Goal: Task Accomplishment & Management: Manage account settings

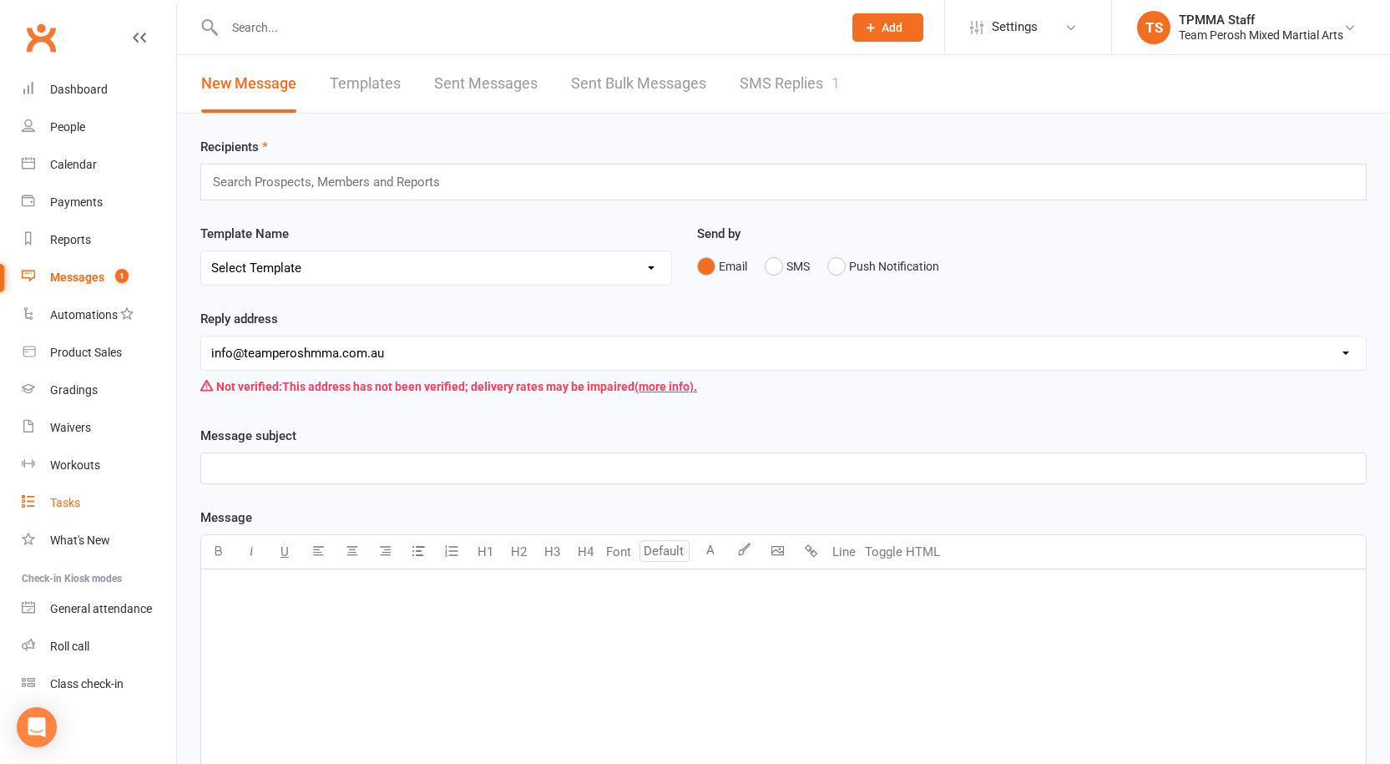
click at [80, 503] on div "Tasks" at bounding box center [65, 502] width 30 height 13
click at [792, 80] on link "SMS Replies 1" at bounding box center [790, 84] width 100 height 58
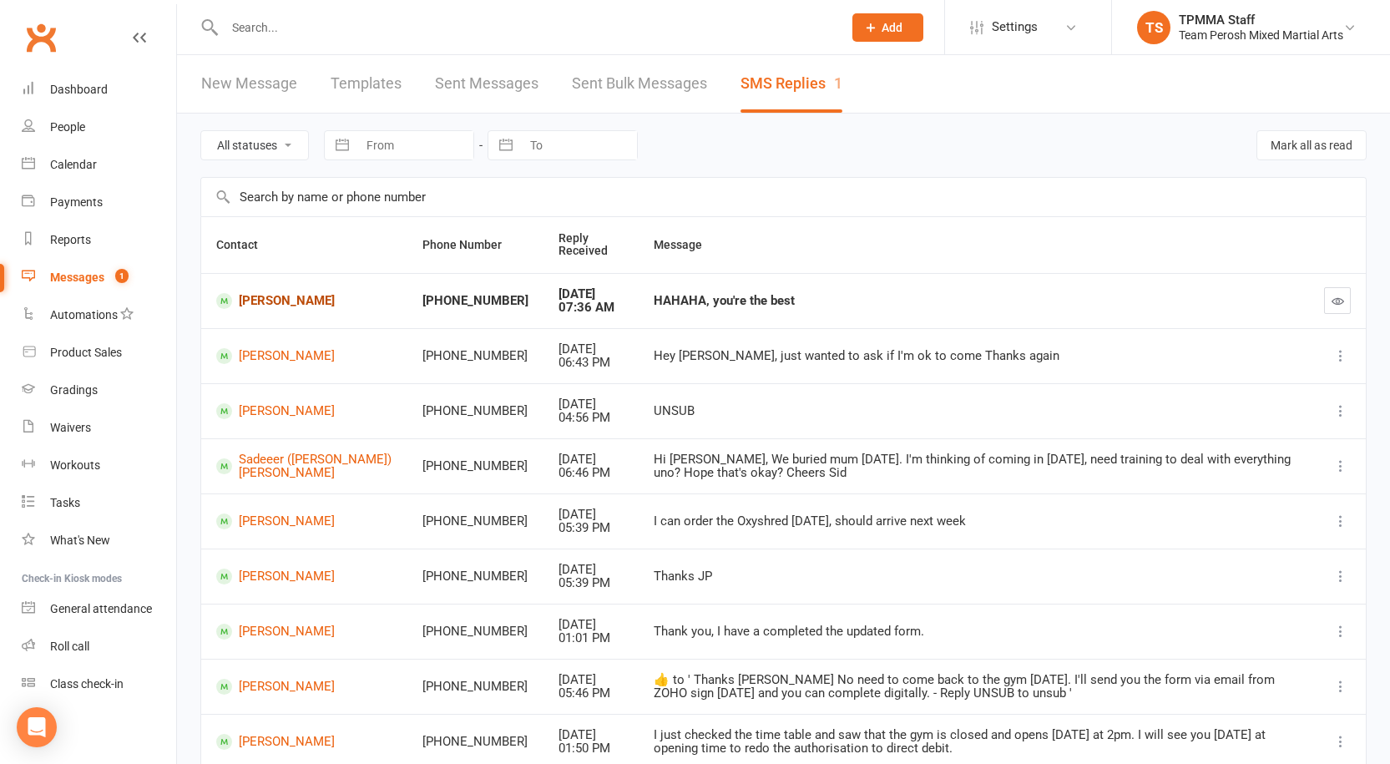
click at [280, 298] on link "Jessica Muir" at bounding box center [304, 301] width 176 height 16
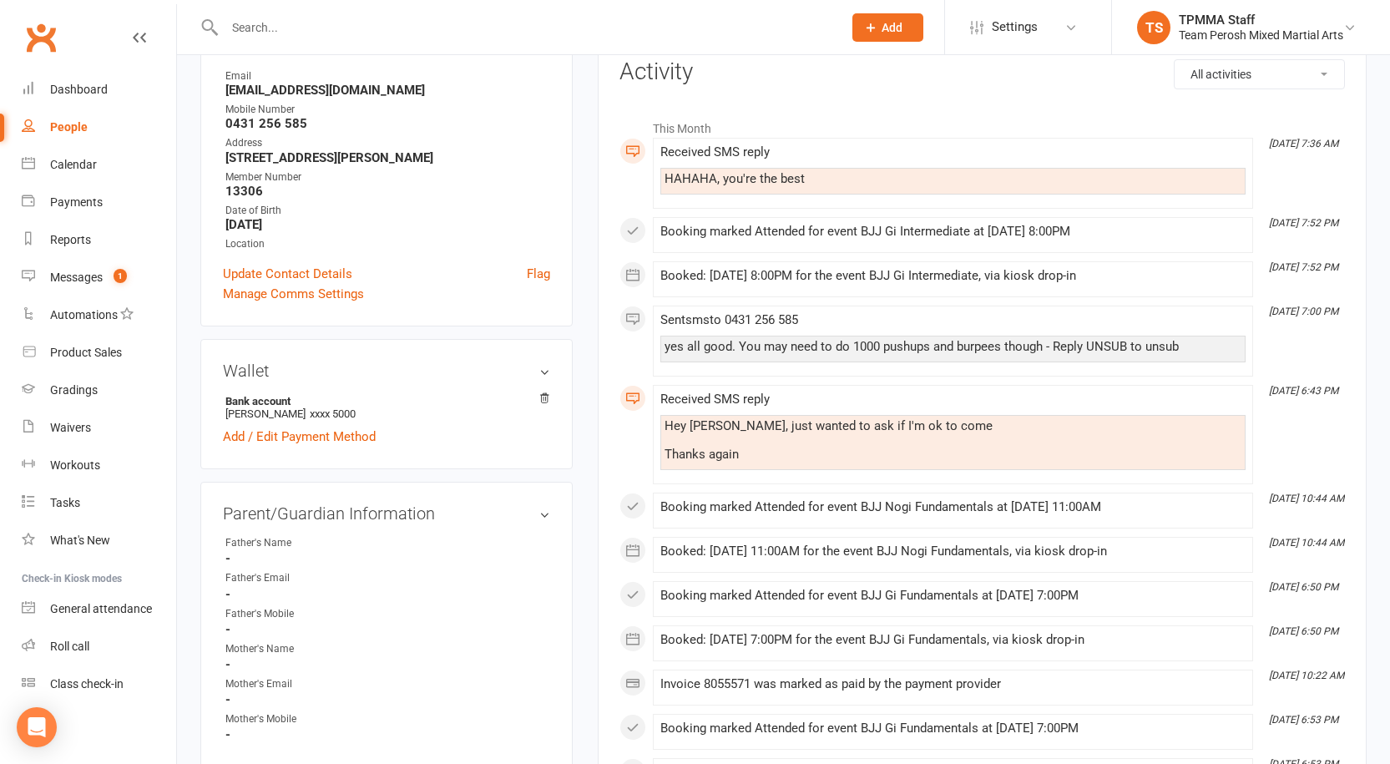
scroll to position [250, 0]
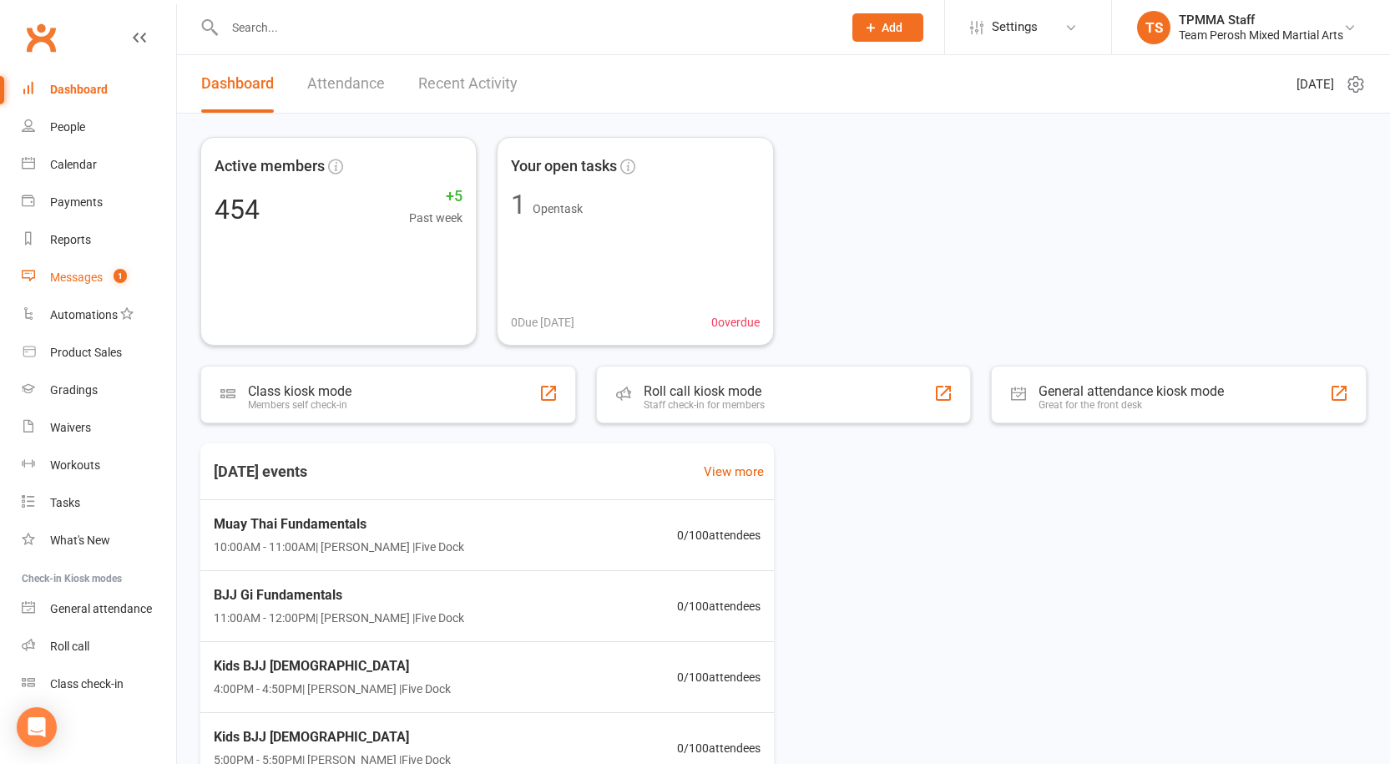
click at [41, 277] on link "Messages 1" at bounding box center [99, 278] width 154 height 38
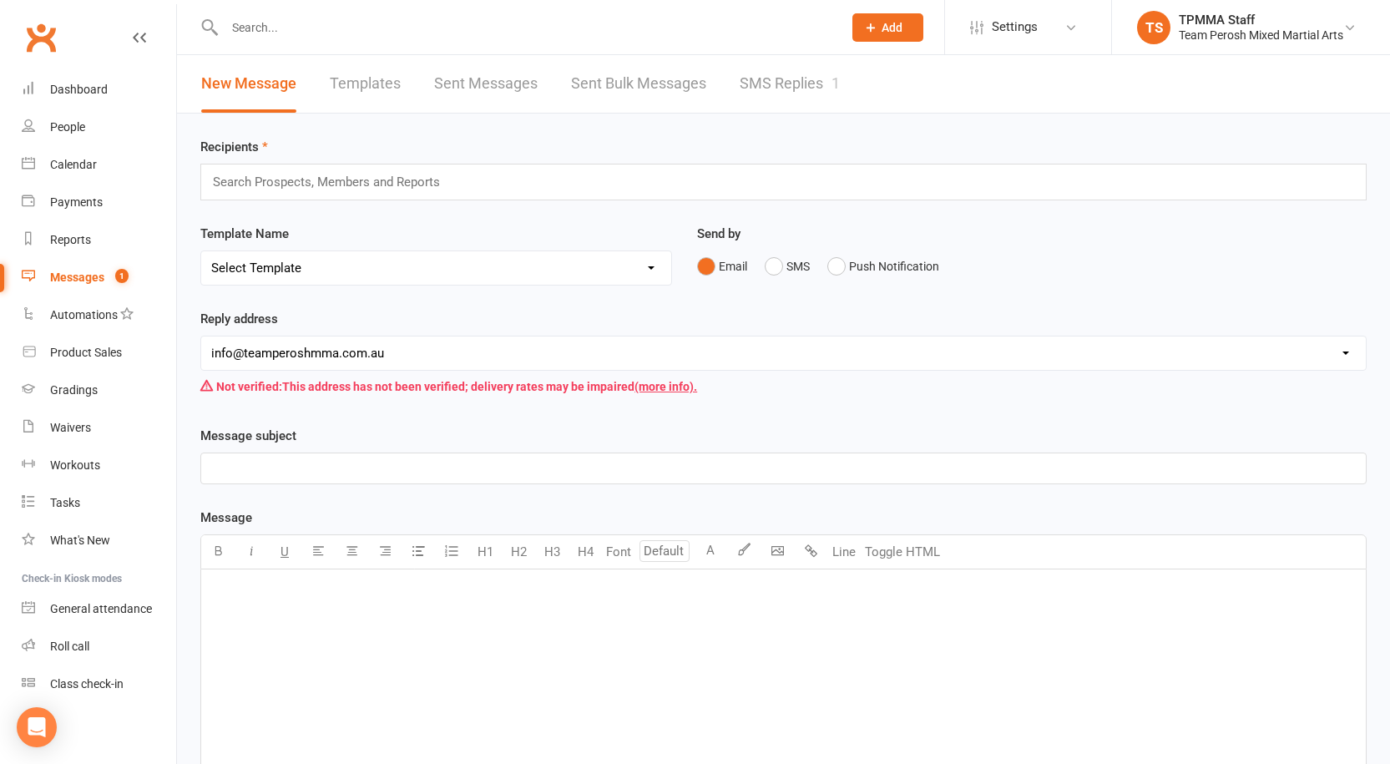
click at [787, 78] on link "SMS Replies 1" at bounding box center [790, 84] width 100 height 58
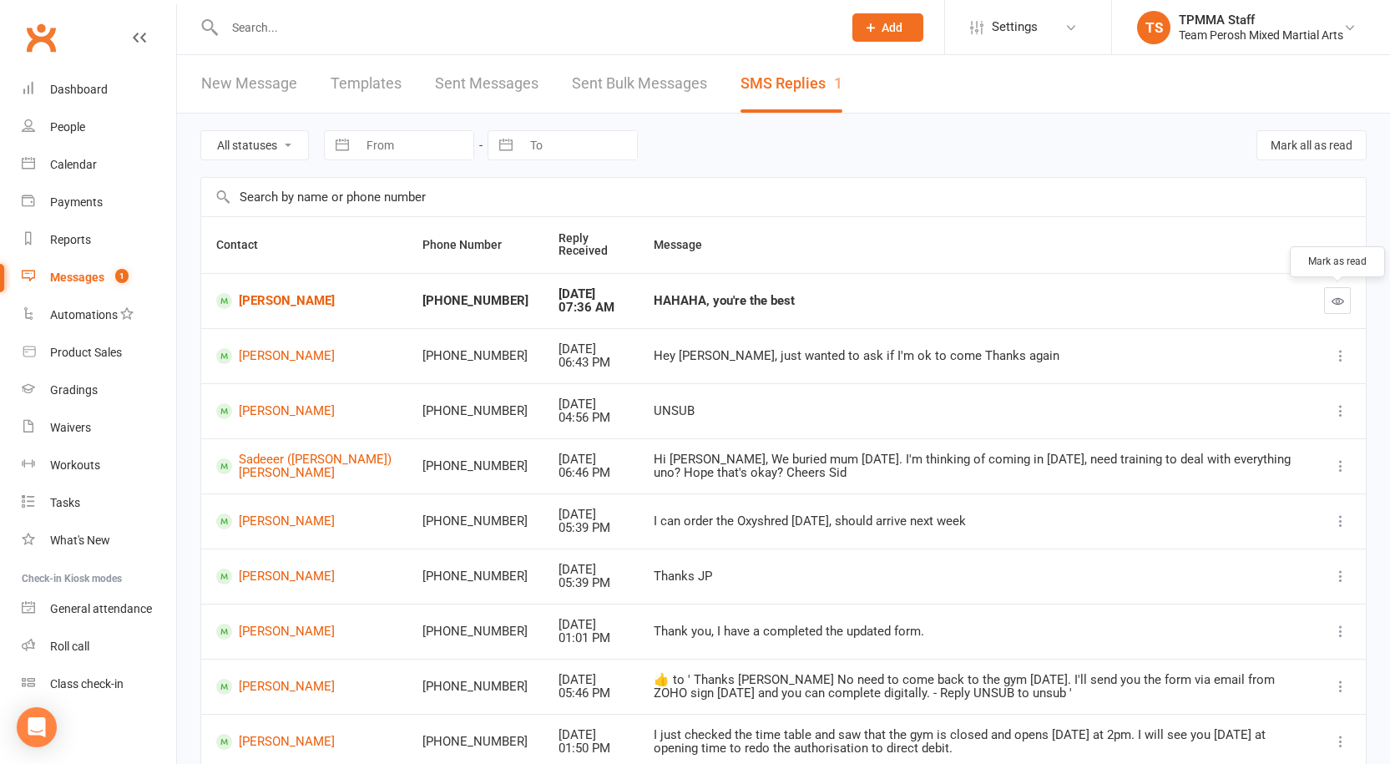
click at [1330, 299] on button "button" at bounding box center [1337, 300] width 27 height 27
click at [82, 134] on div "People" at bounding box center [67, 126] width 35 height 13
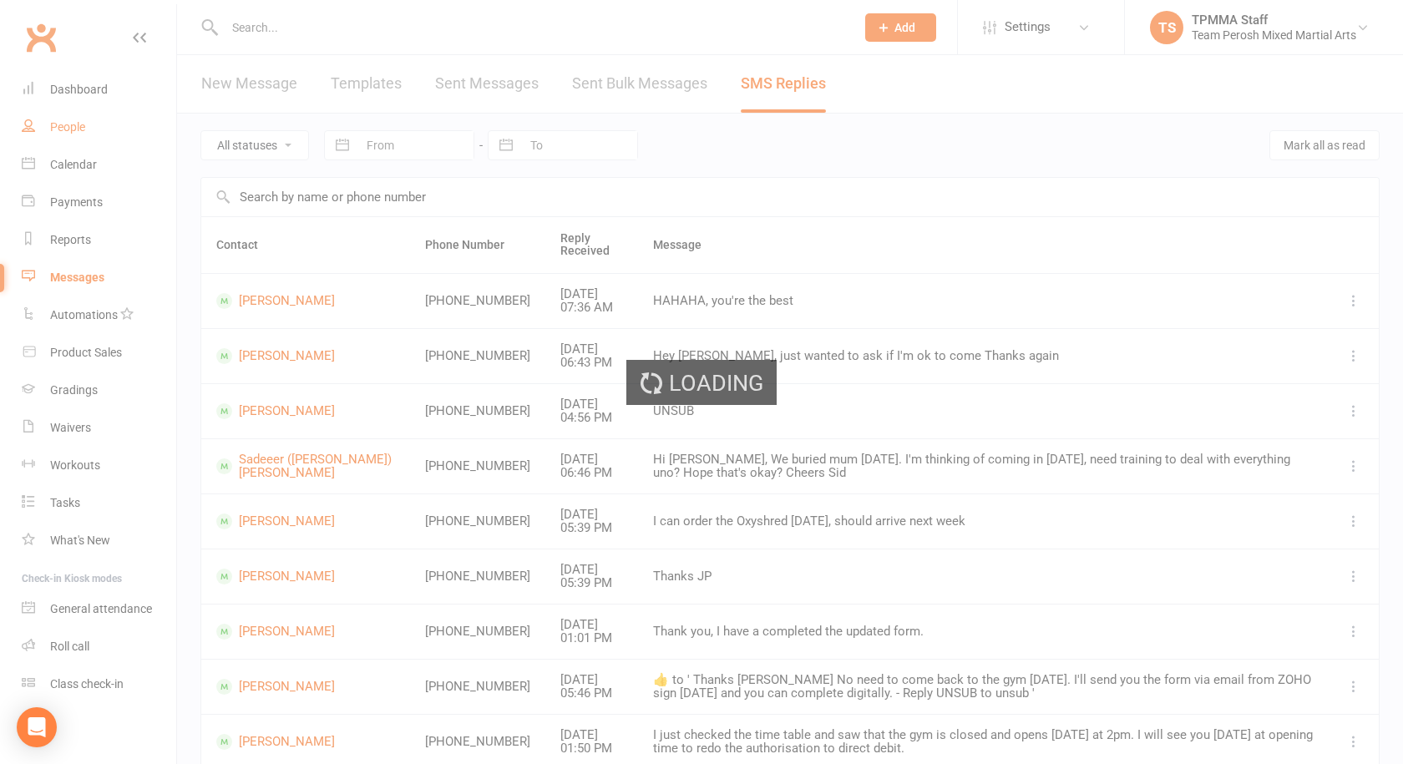
select select "active_trial"
select select "100"
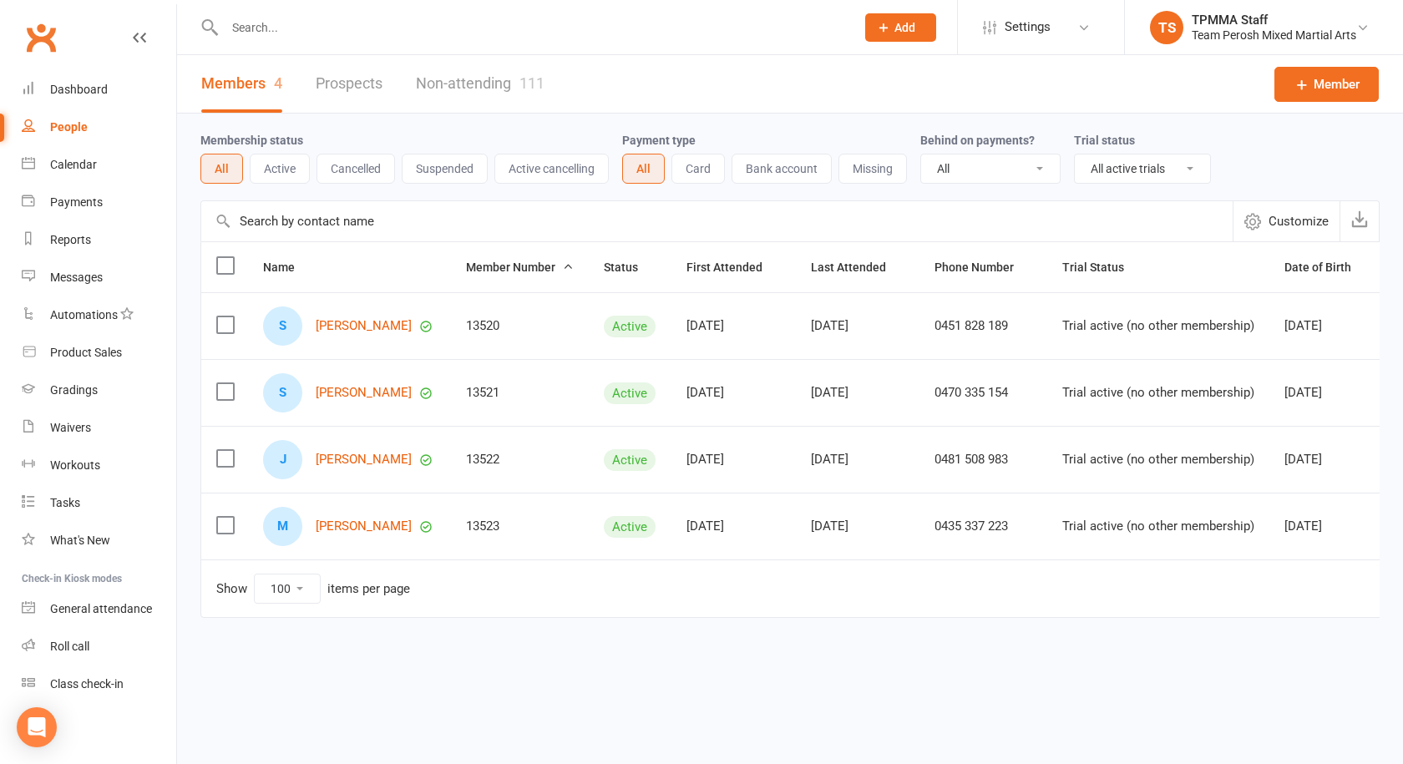
click at [635, 83] on div "Members 4 Prospects Non-attending 111 Member" at bounding box center [790, 84] width 1226 height 58
click at [851, 706] on html "Prospect Member Non-attending contact Grading event Task Membership plan Bulk m…" at bounding box center [701, 353] width 1403 height 706
click at [83, 424] on div "Waivers" at bounding box center [70, 427] width 41 height 13
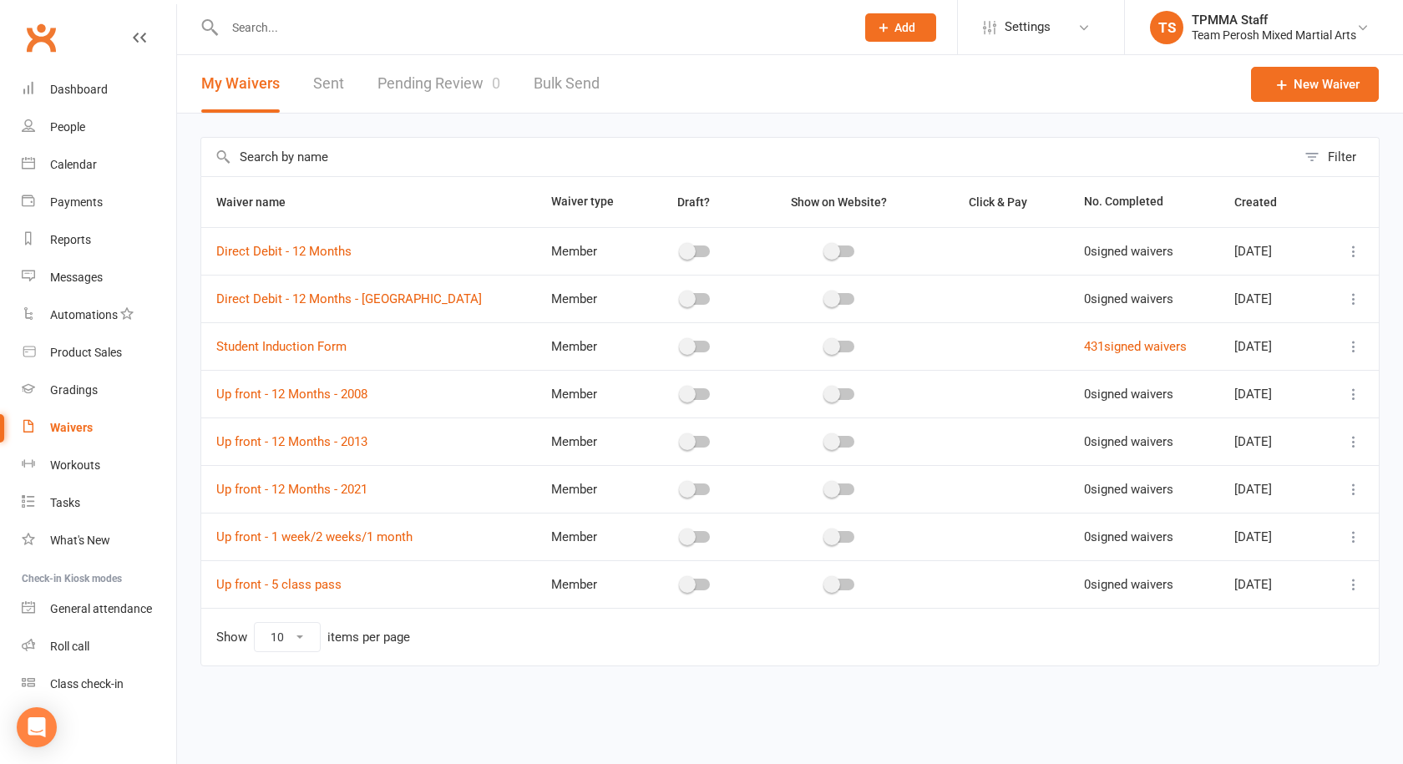
click at [452, 84] on link "Pending Review 0" at bounding box center [438, 84] width 123 height 58
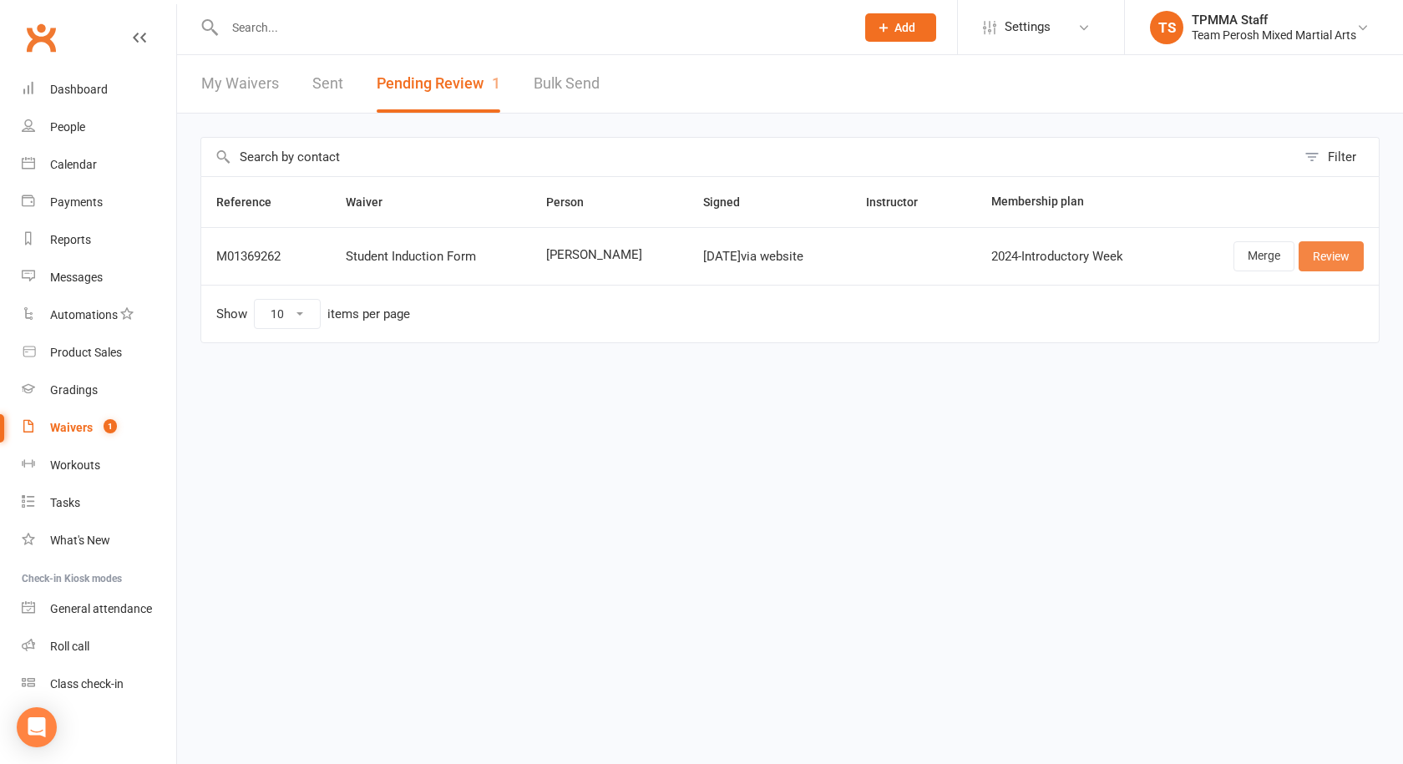
click at [1343, 261] on link "Review" at bounding box center [1330, 256] width 65 height 30
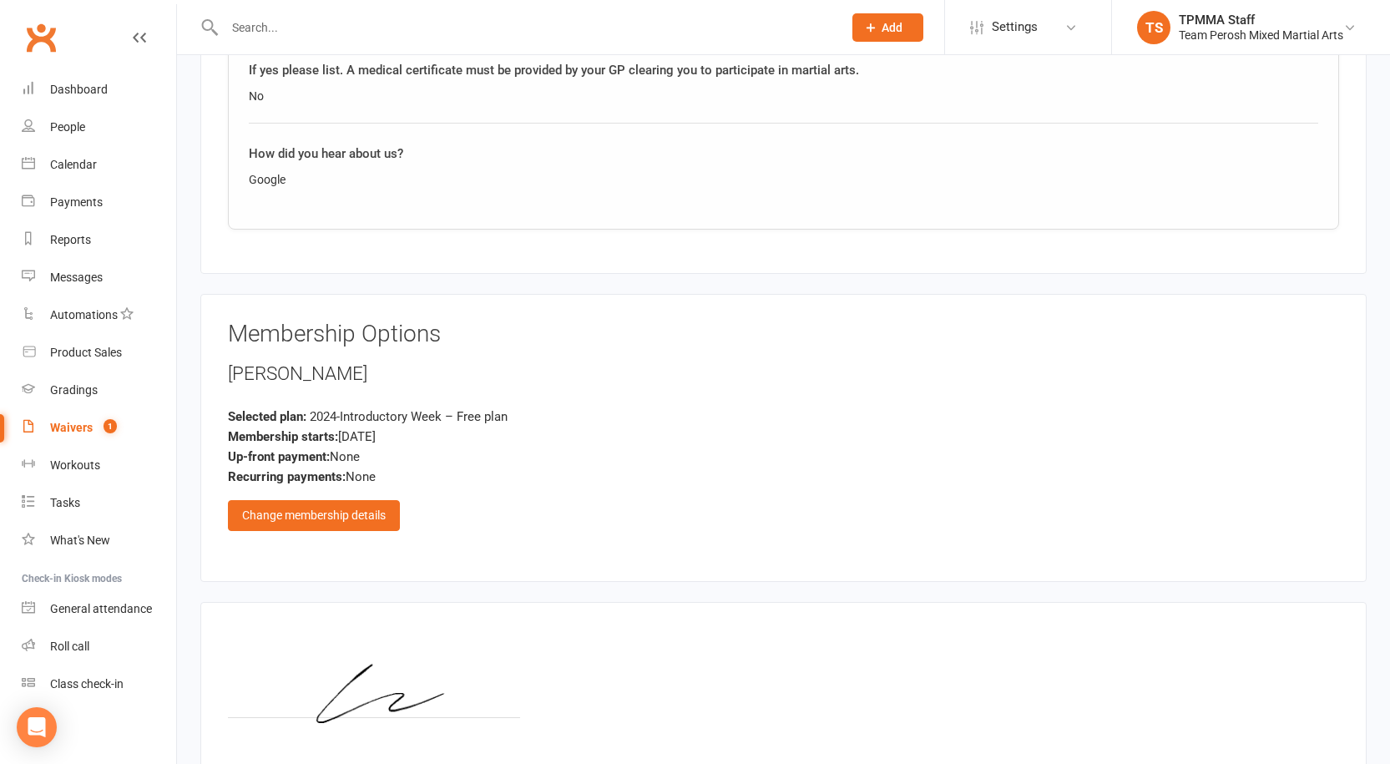
scroll to position [1114, 0]
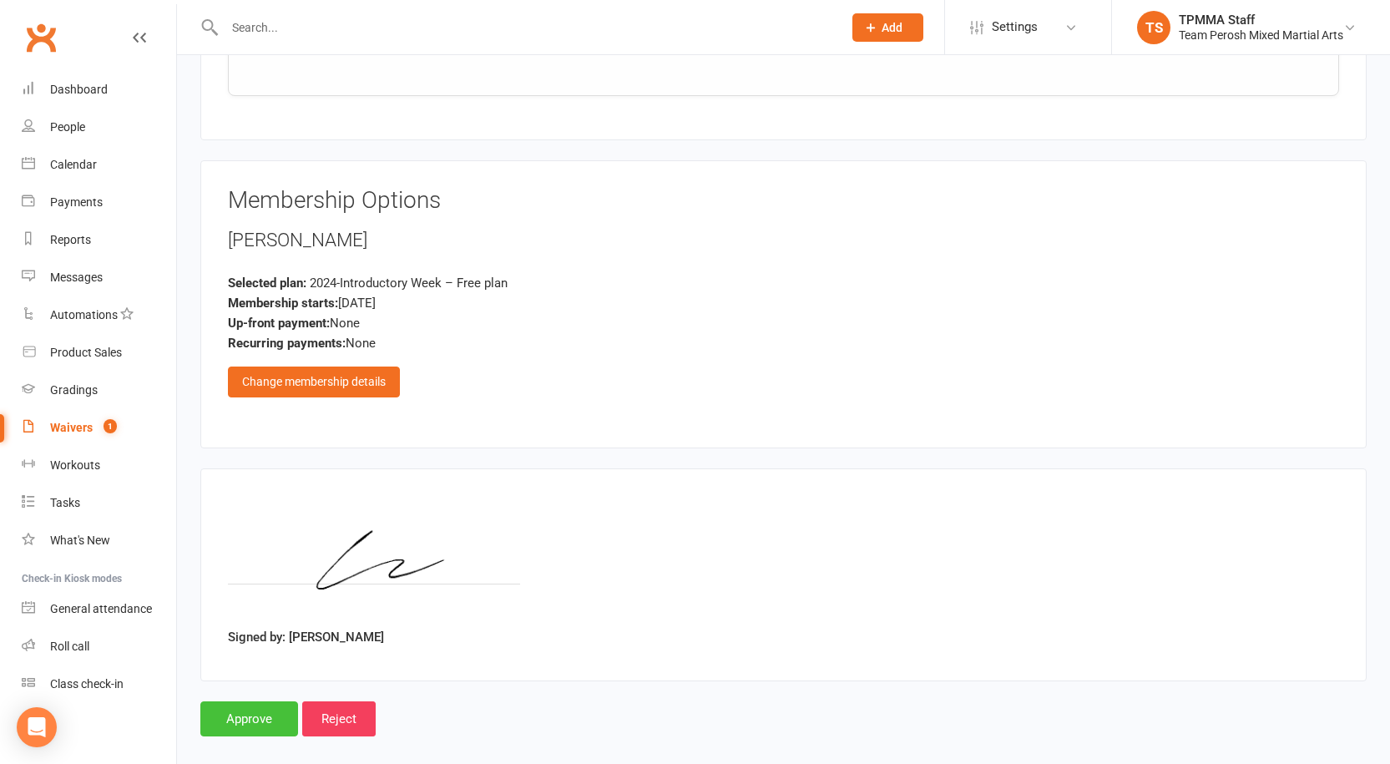
click at [243, 706] on input "Approve" at bounding box center [249, 718] width 98 height 35
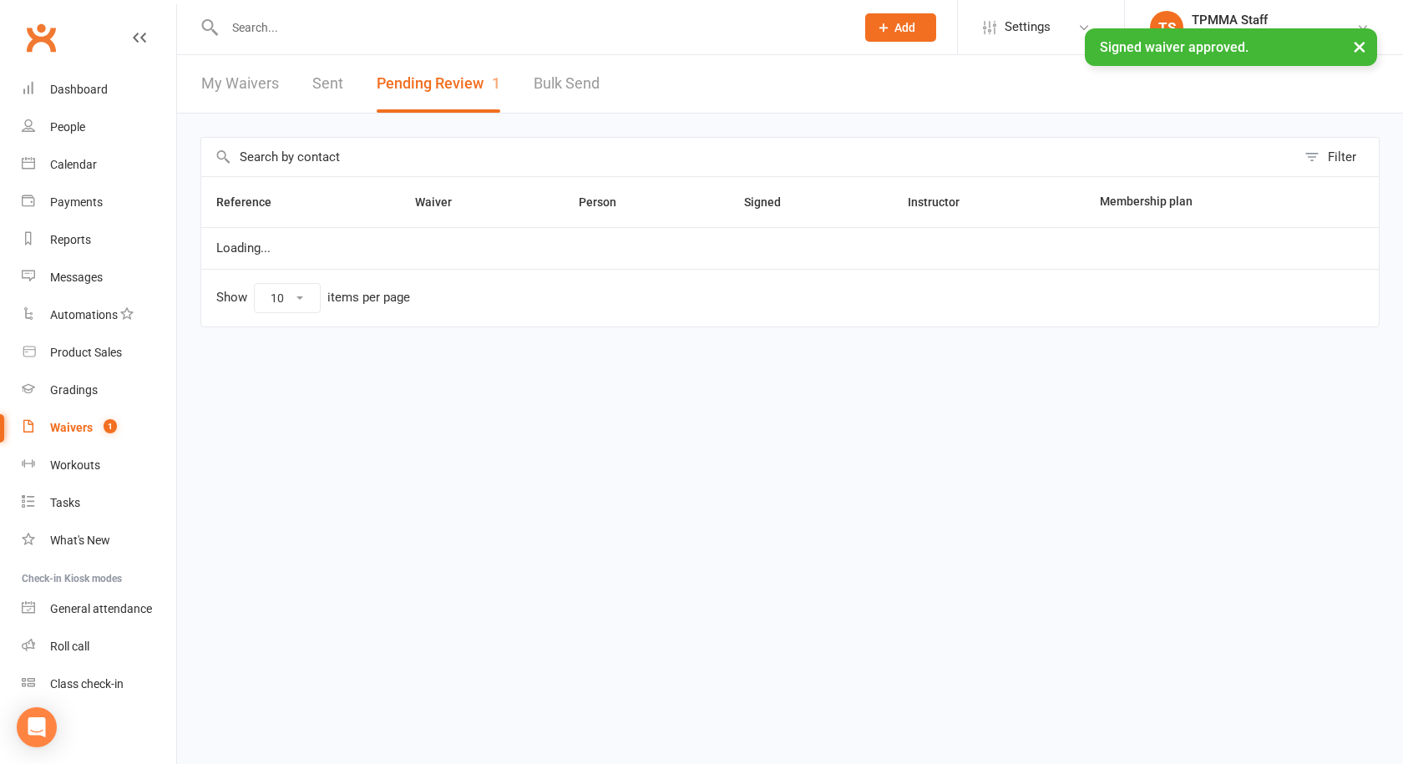
click at [285, 27] on input "text" at bounding box center [532, 27] width 624 height 23
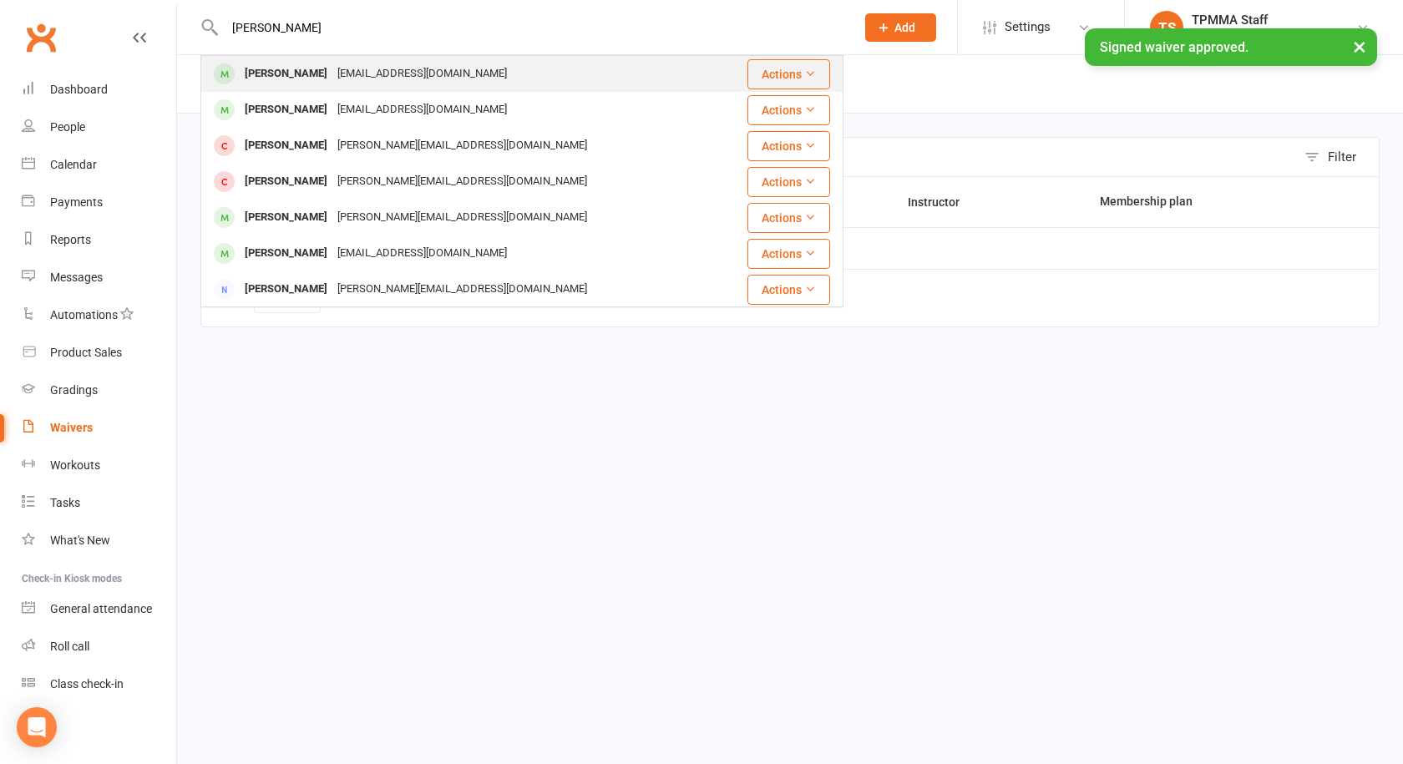
type input "john y"
click at [372, 79] on div "Jhl.johnhs@gmail.com" at bounding box center [422, 74] width 180 height 24
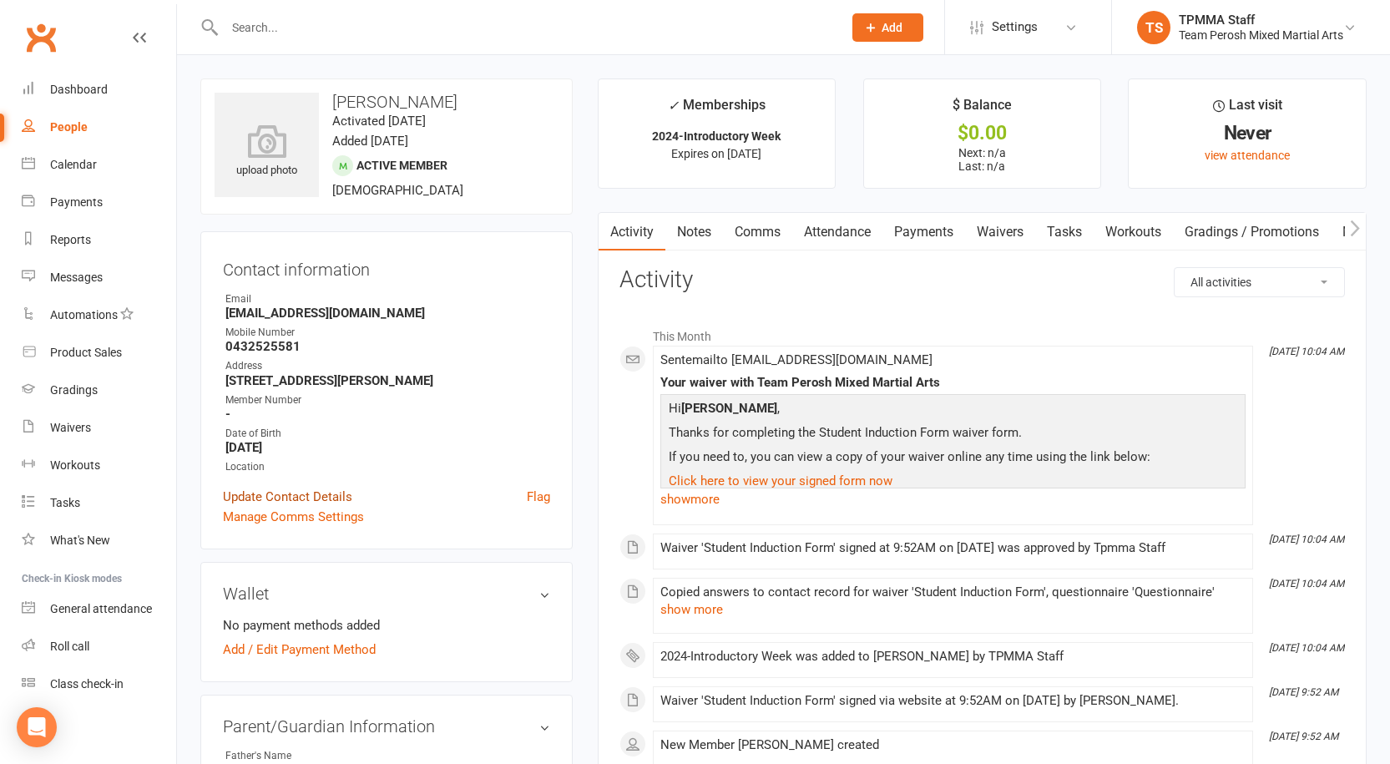
click at [292, 493] on link "Update Contact Details" at bounding box center [287, 497] width 129 height 20
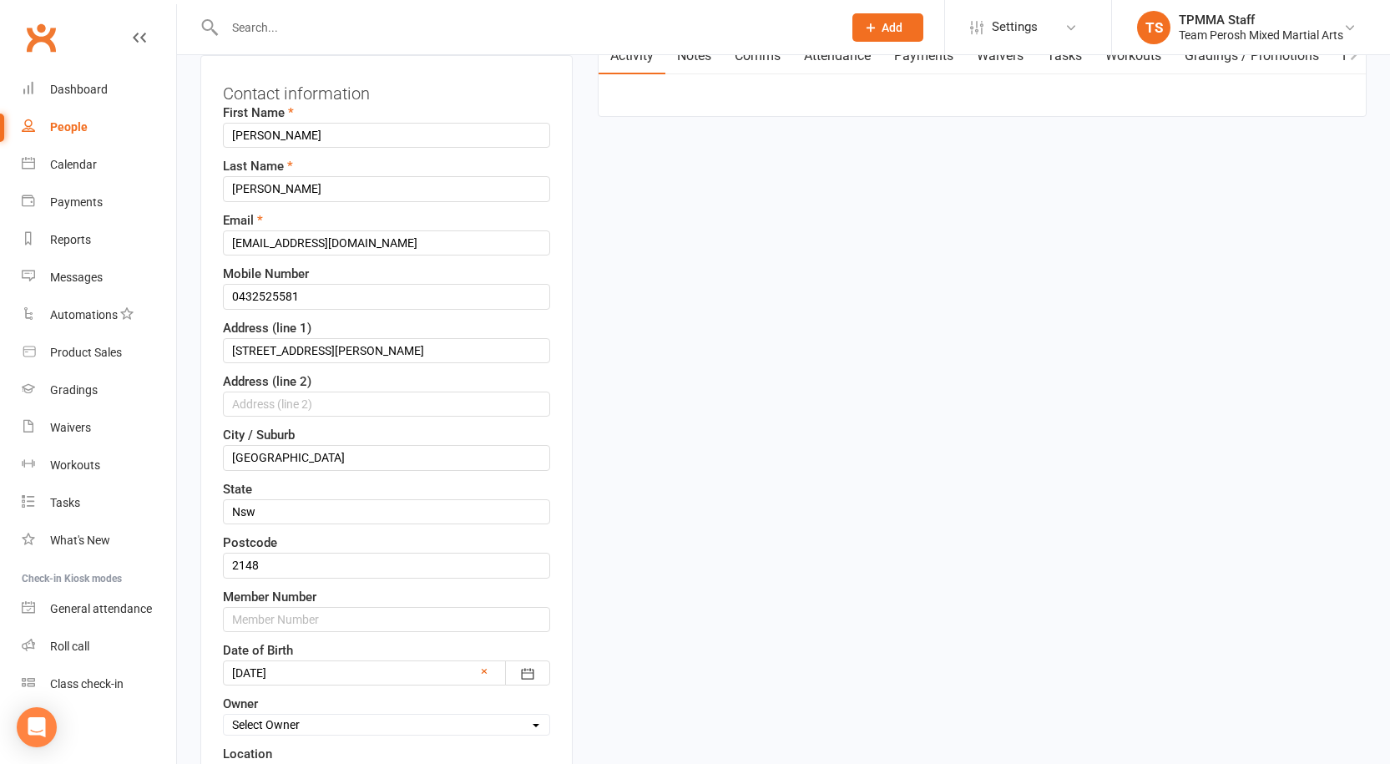
scroll to position [329, 0]
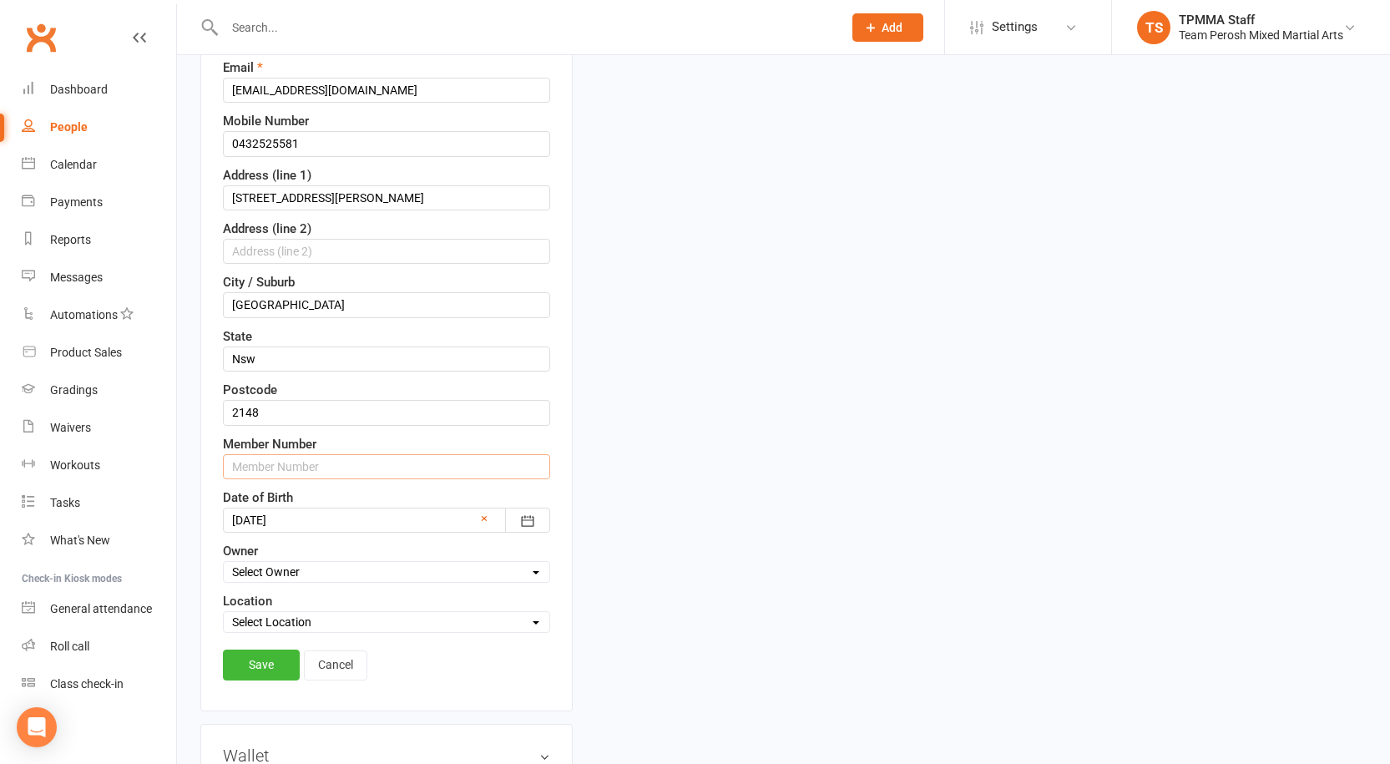
click at [276, 468] on input "text" at bounding box center [386, 466] width 327 height 25
click at [281, 663] on link "Save" at bounding box center [261, 665] width 77 height 30
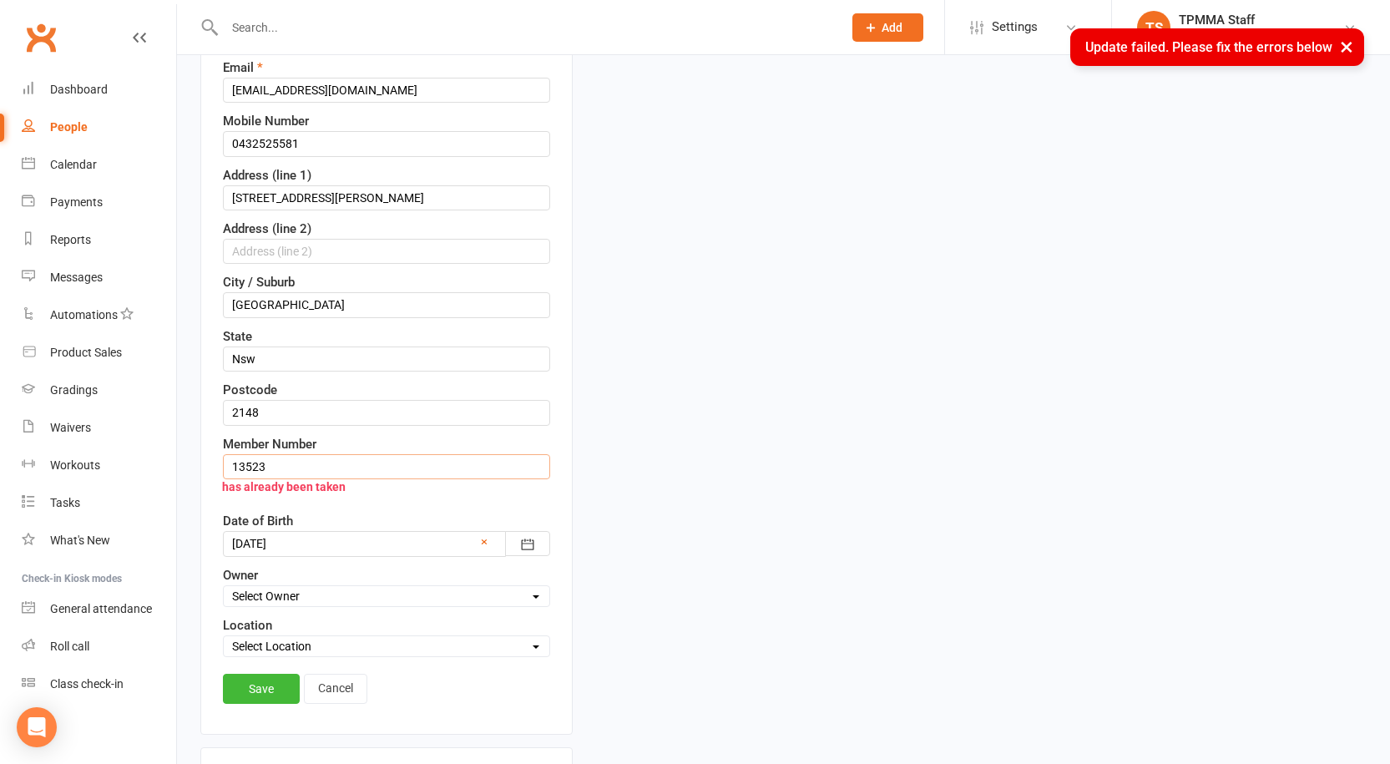
click at [285, 460] on input "13523" at bounding box center [386, 466] width 327 height 25
click at [282, 705] on div "Save Cancel" at bounding box center [386, 693] width 327 height 38
click at [281, 691] on link "Save" at bounding box center [261, 689] width 77 height 30
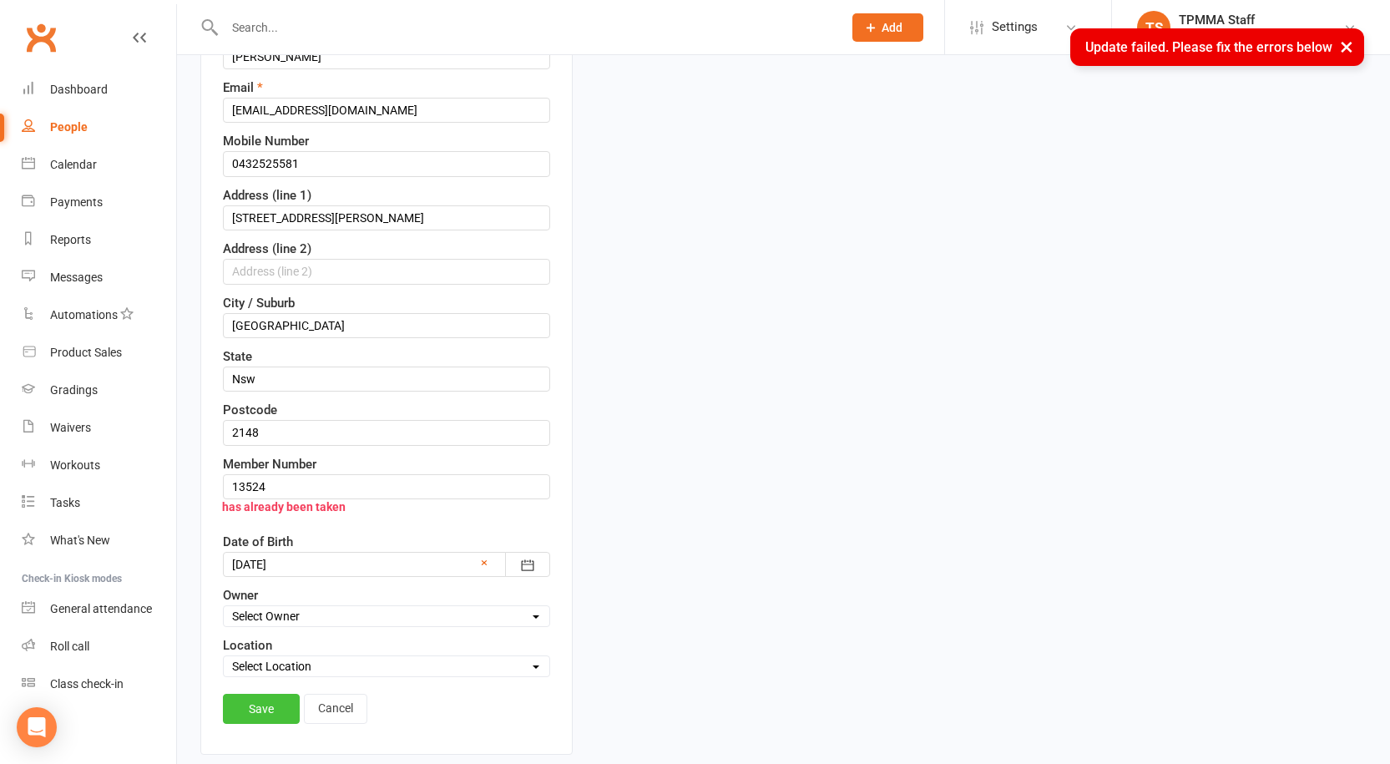
scroll to position [350, 0]
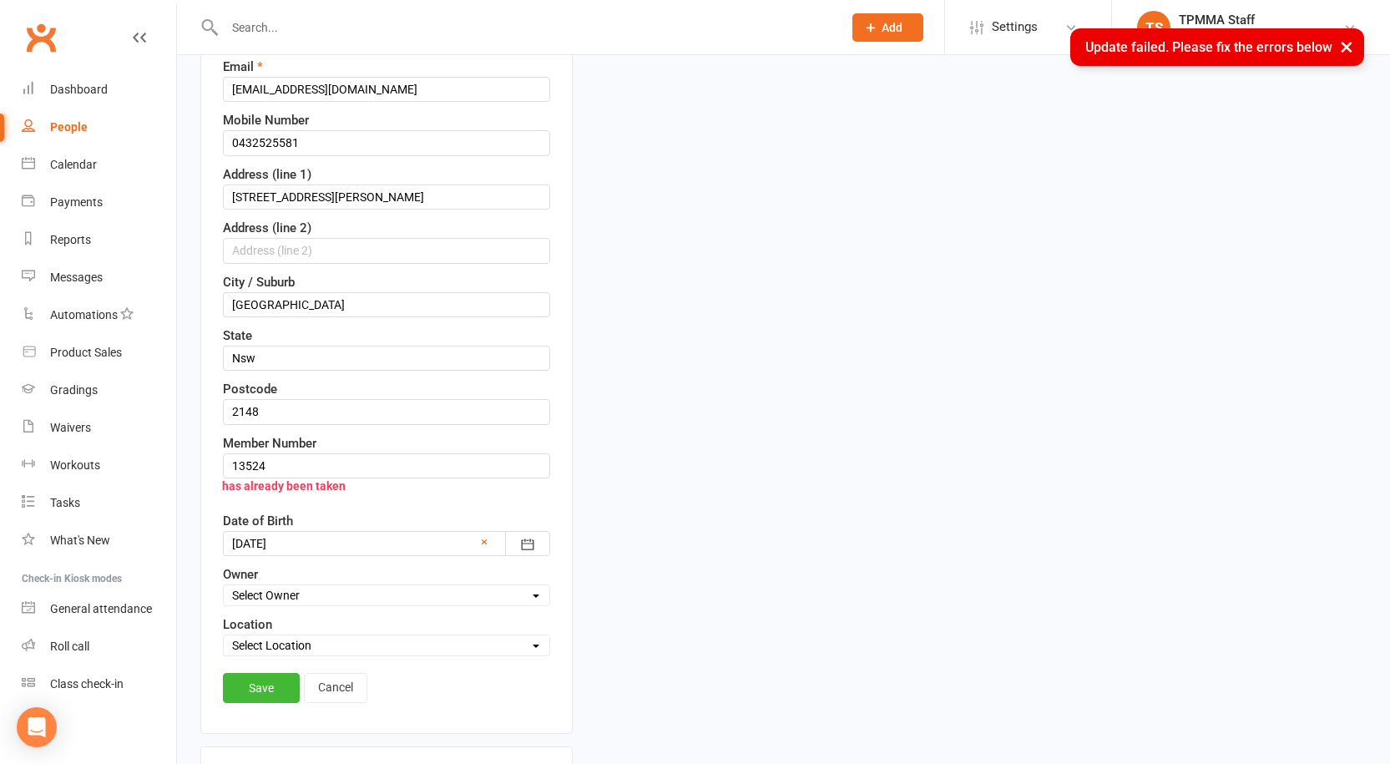
click at [276, 472] on div "has already been taken" at bounding box center [378, 486] width 344 height 32
click at [278, 467] on input "13524" at bounding box center [386, 465] width 327 height 25
type input "13525"
click at [266, 688] on link "Save" at bounding box center [261, 688] width 77 height 30
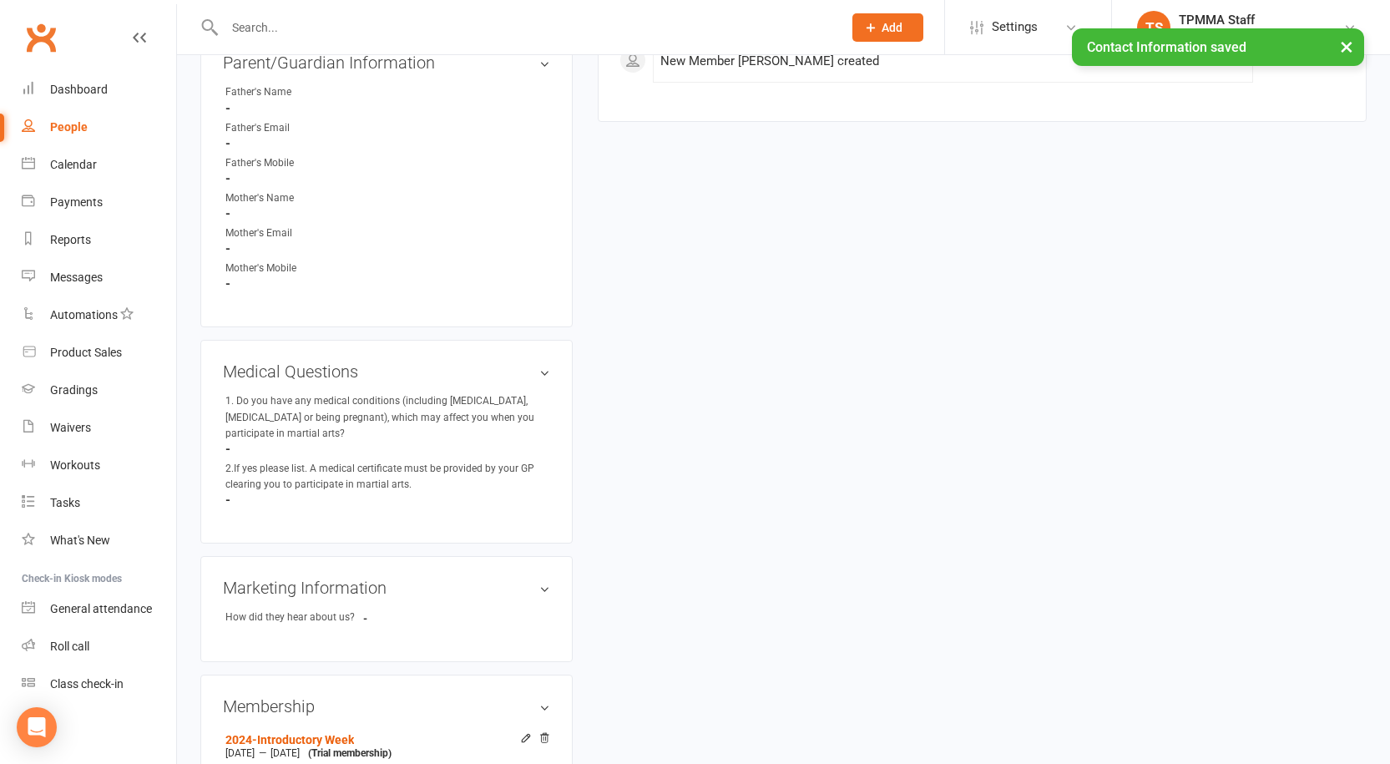
scroll to position [1101, 0]
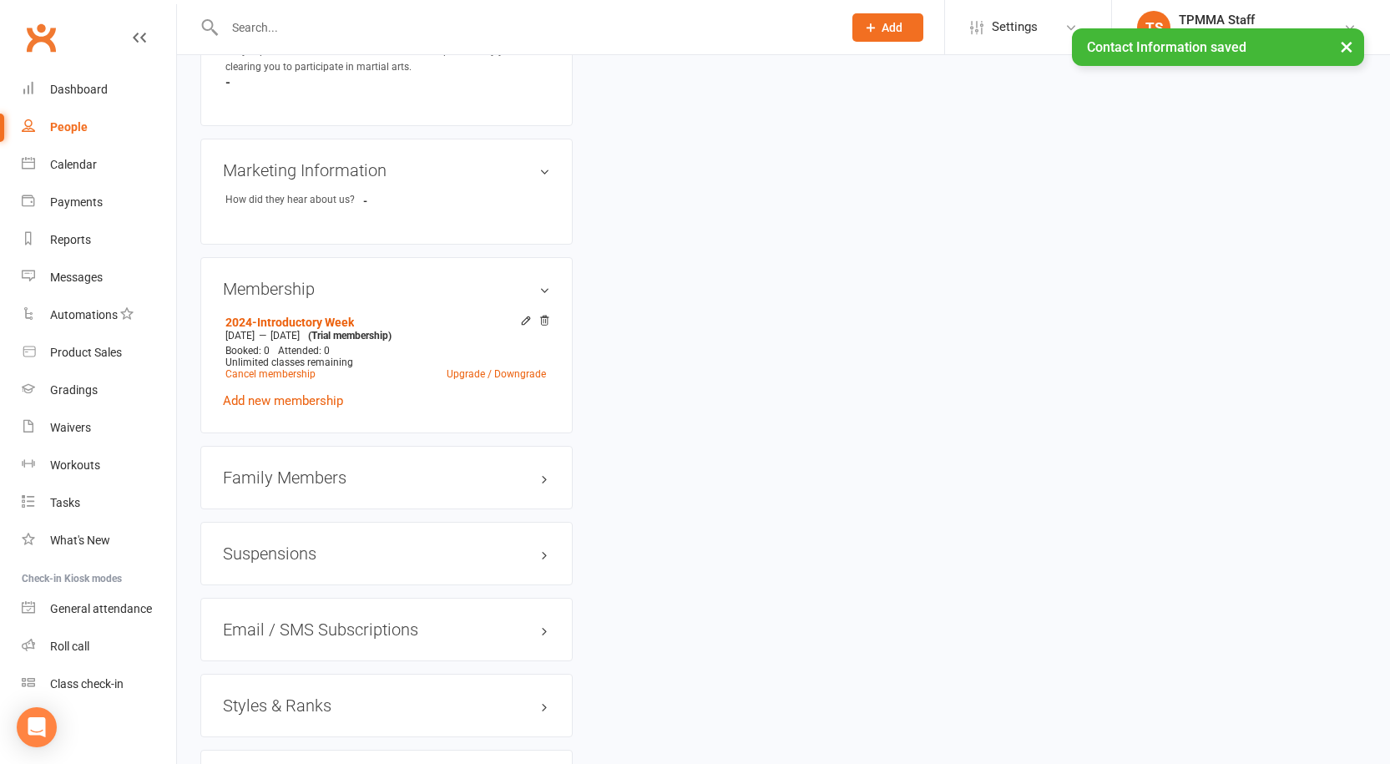
click at [304, 676] on div "Styles & Ranks" at bounding box center [386, 705] width 372 height 63
click at [306, 696] on h3 "Styles & Ranks" at bounding box center [386, 705] width 327 height 18
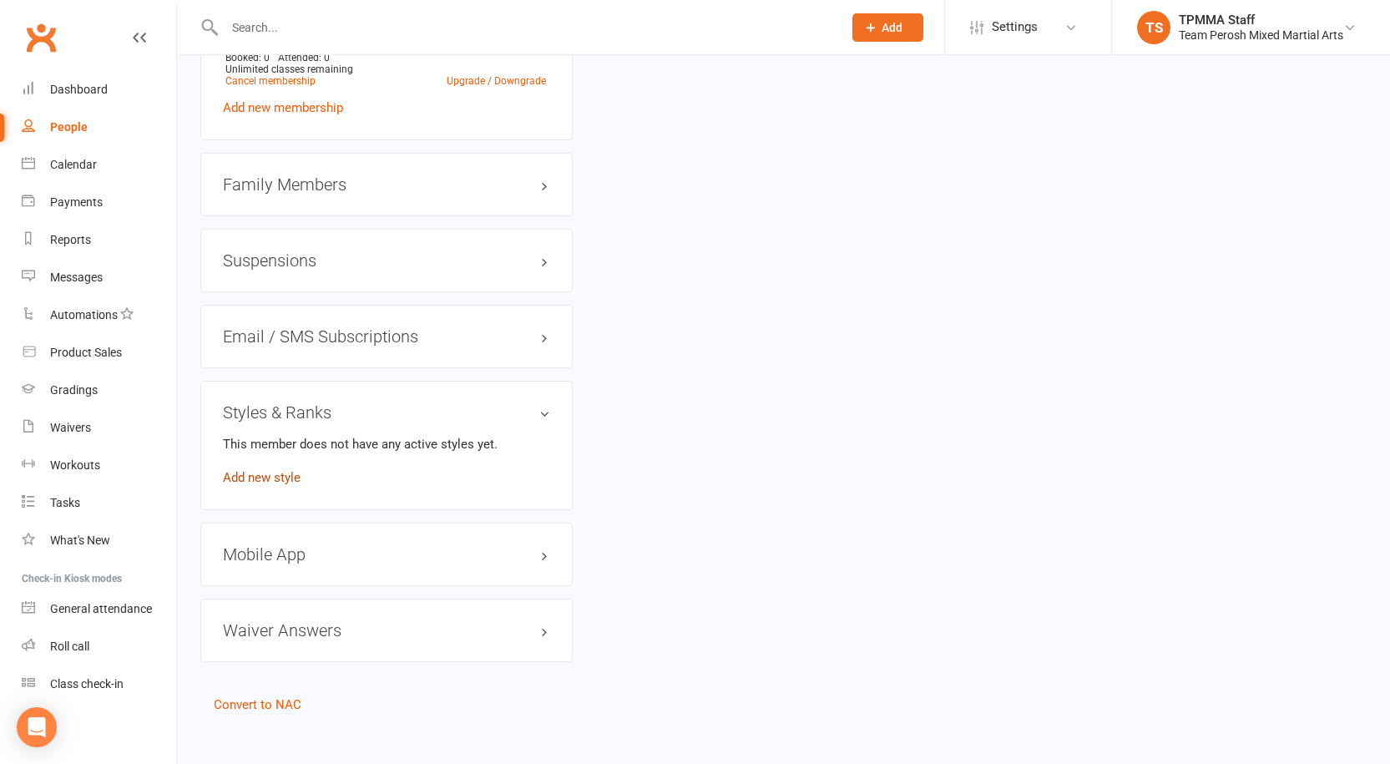
click at [276, 470] on link "Add new style" at bounding box center [262, 477] width 78 height 15
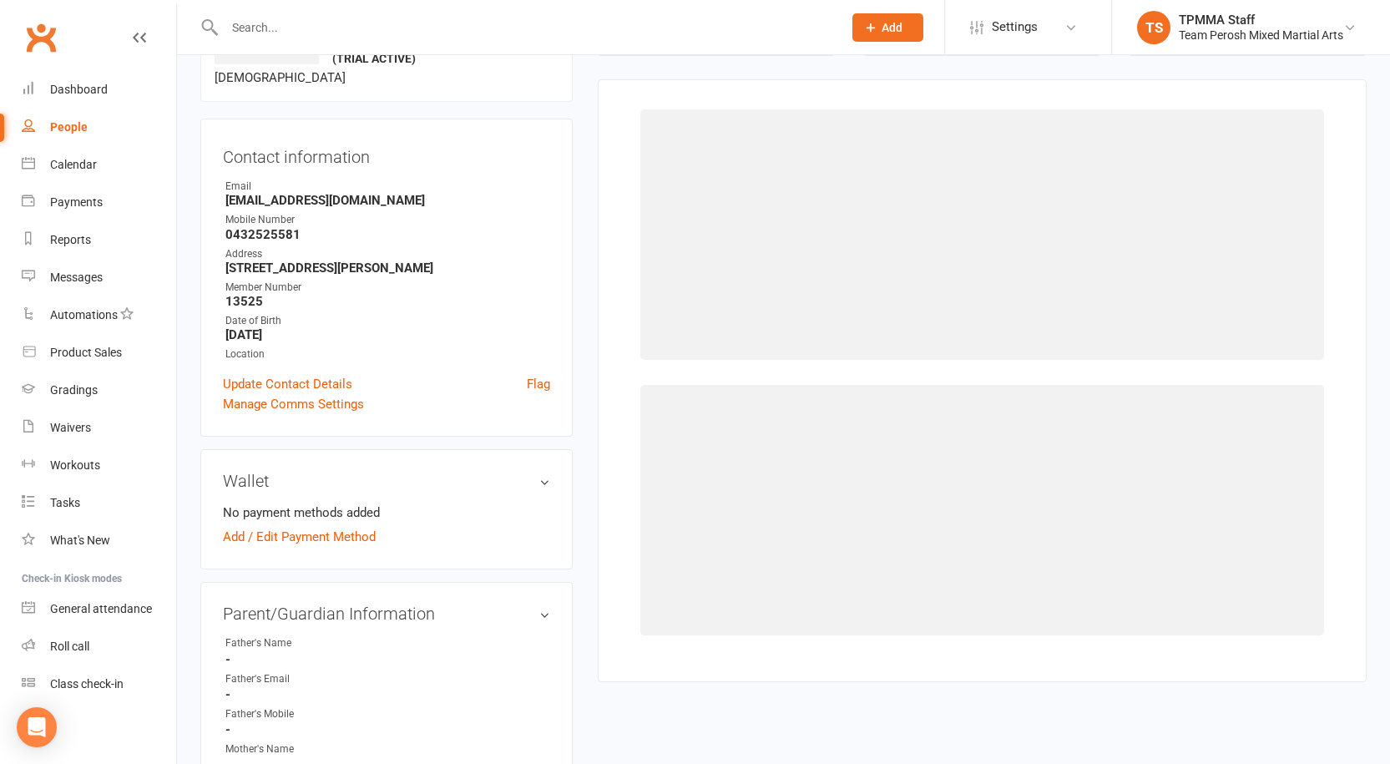
scroll to position [129, 0]
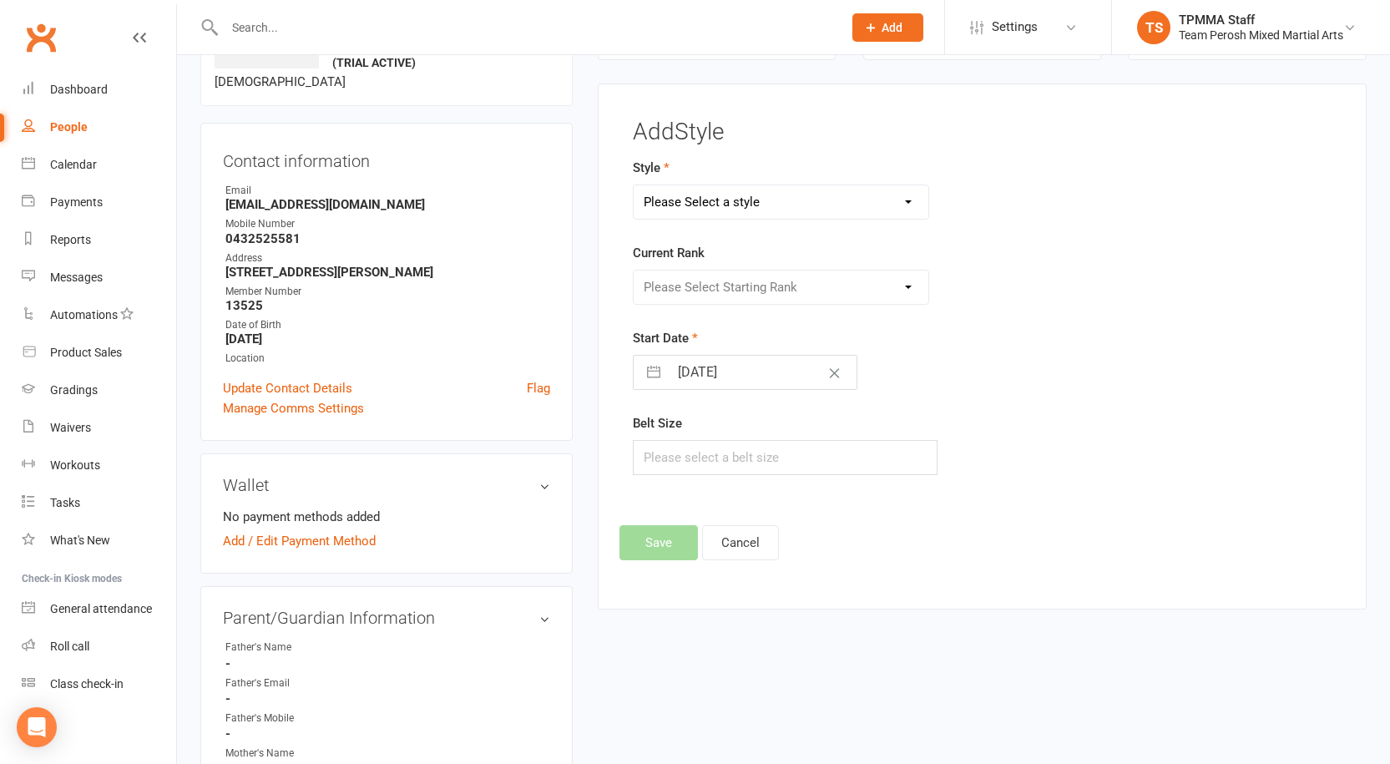
click at [828, 198] on select "Please Select a style Adults Brazilian Jiu-Jitsu (BJJ) Adults Muay Thai Kickbox…" at bounding box center [781, 201] width 295 height 33
select select "3313"
click at [634, 185] on select "Please Select a style Adults Brazilian Jiu-Jitsu (BJJ) Adults Muay Thai Kickbox…" at bounding box center [781, 201] width 295 height 33
click at [785, 296] on select "Please Select Starting Rank White T-Shirt Yellow T-Shirt Orange T-Shirt Red T-S…" at bounding box center [781, 287] width 295 height 33
select select "37658"
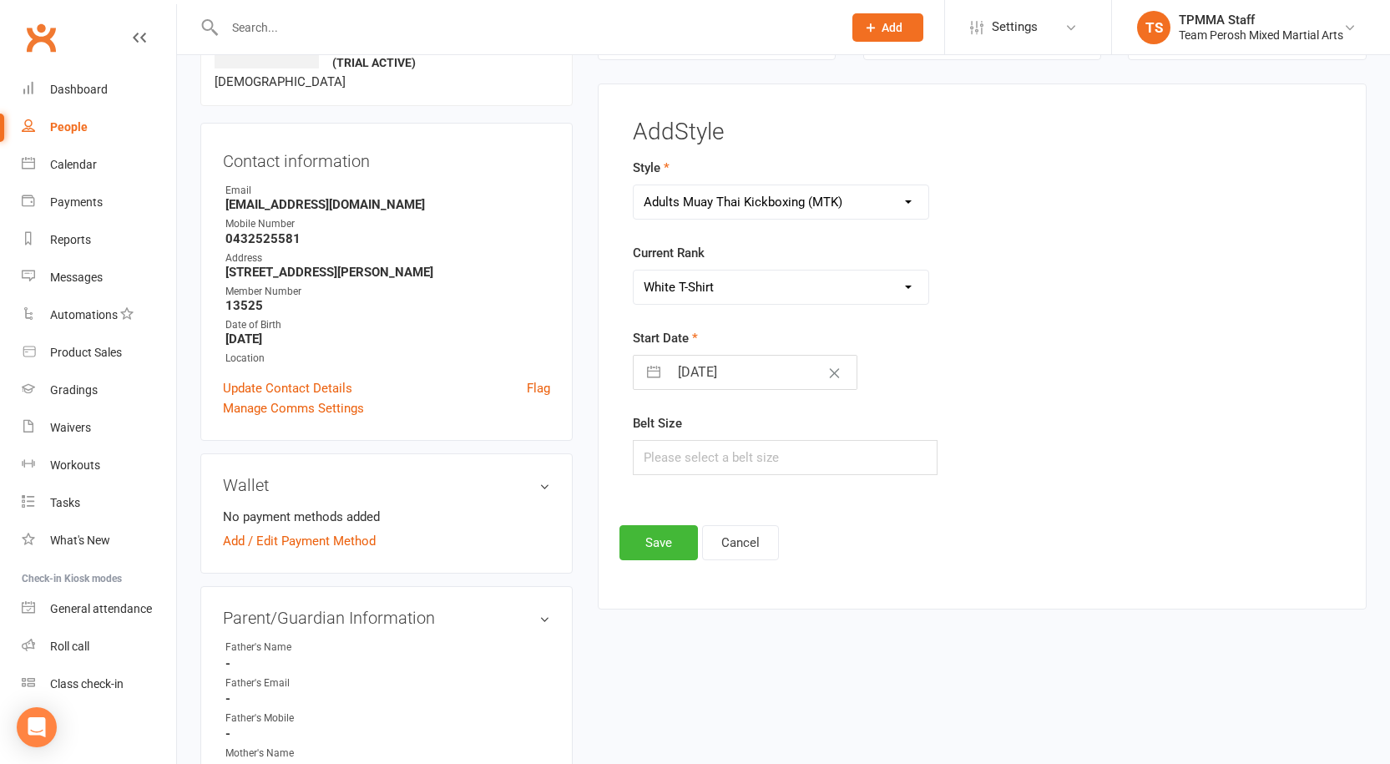
click at [634, 271] on select "Please Select Starting Rank White T-Shirt Yellow T-Shirt Orange T-Shirt Red T-S…" at bounding box center [781, 287] width 295 height 33
click at [706, 462] on input "text" at bounding box center [785, 457] width 305 height 35
type input "L"
click at [655, 549] on button "Save" at bounding box center [659, 542] width 78 height 35
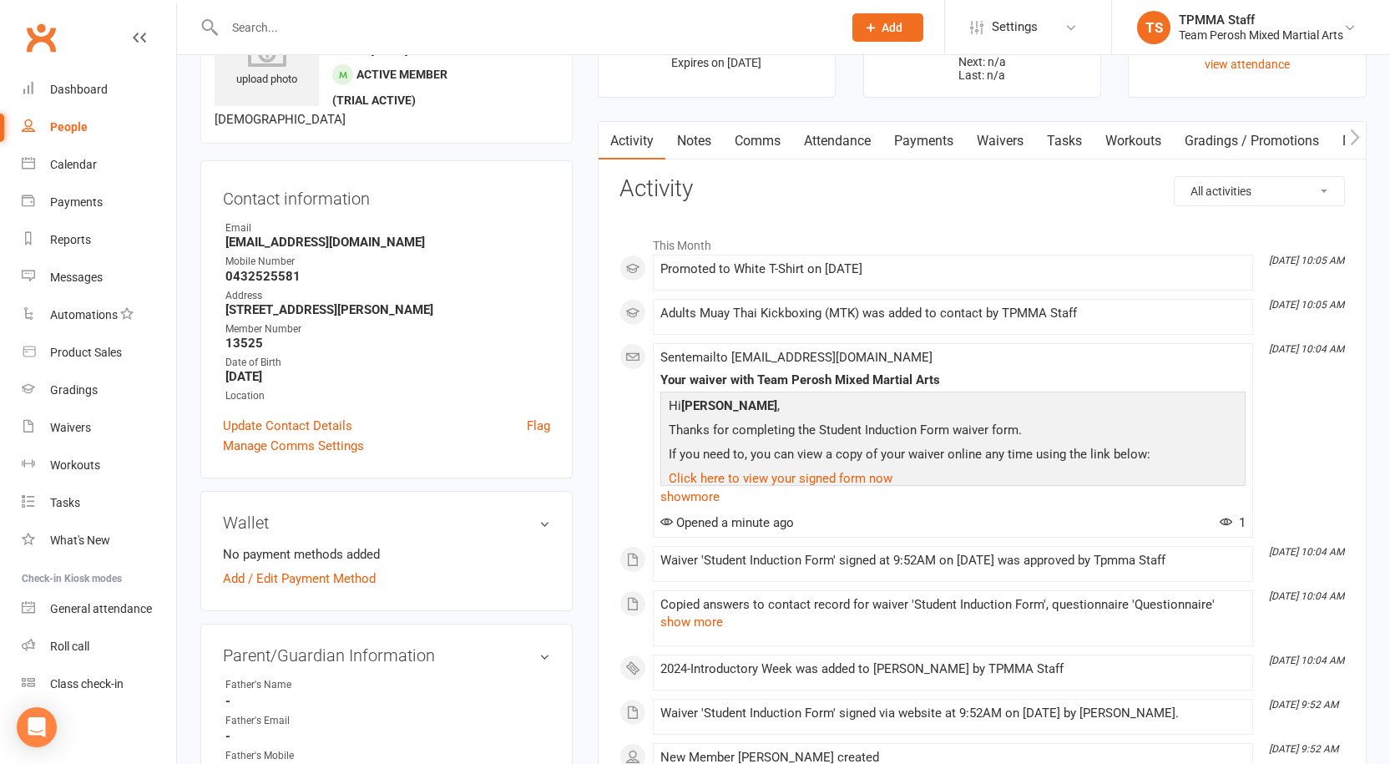
scroll to position [0, 0]
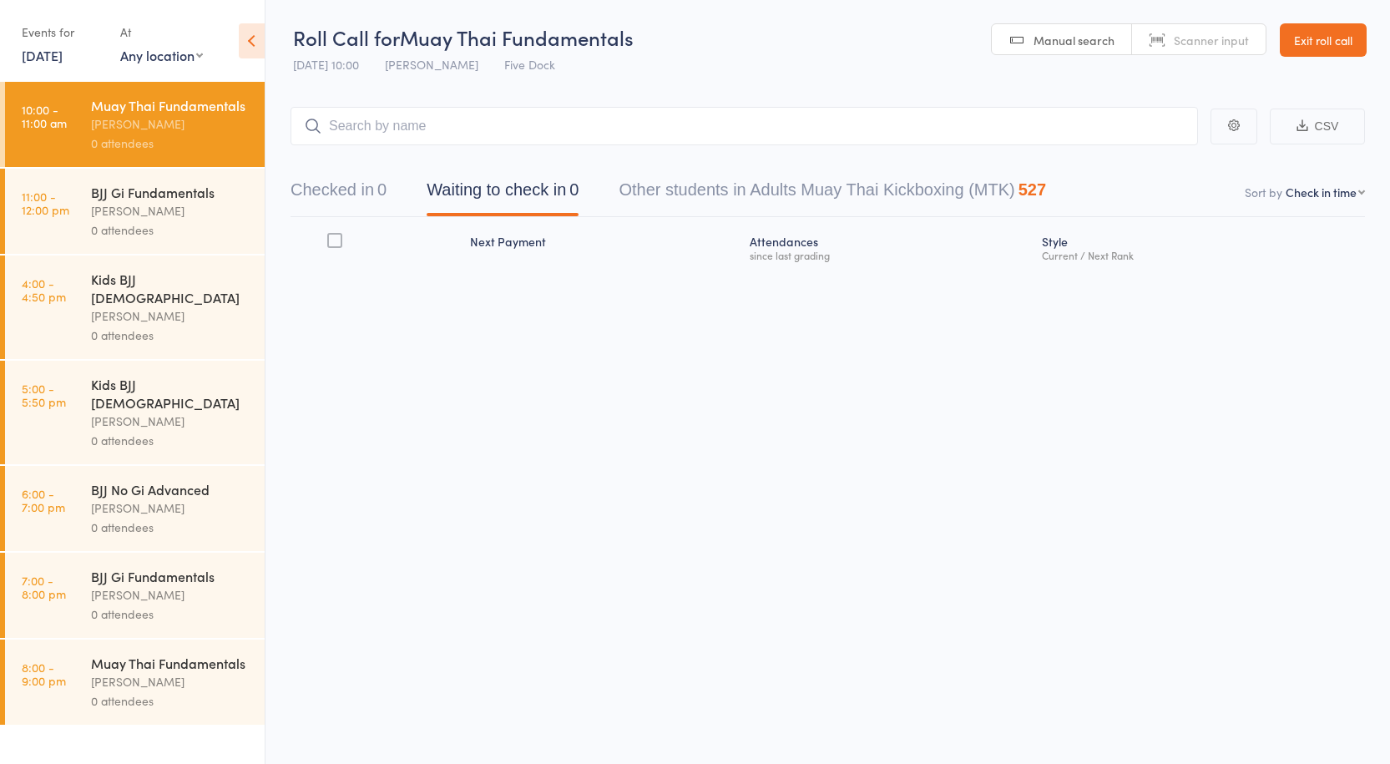
click at [153, 231] on div "0 attendees" at bounding box center [170, 229] width 159 height 19
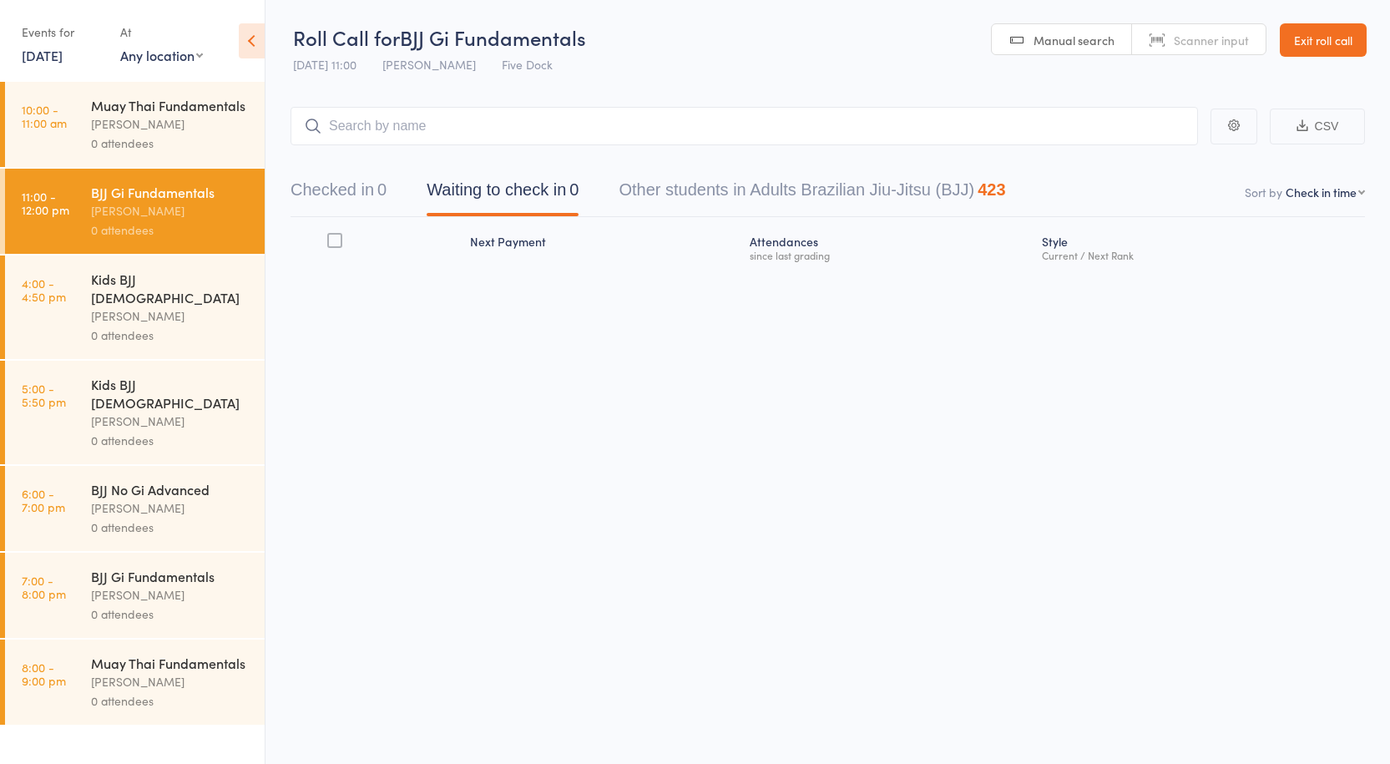
click at [184, 137] on div "0 attendees" at bounding box center [170, 143] width 159 height 19
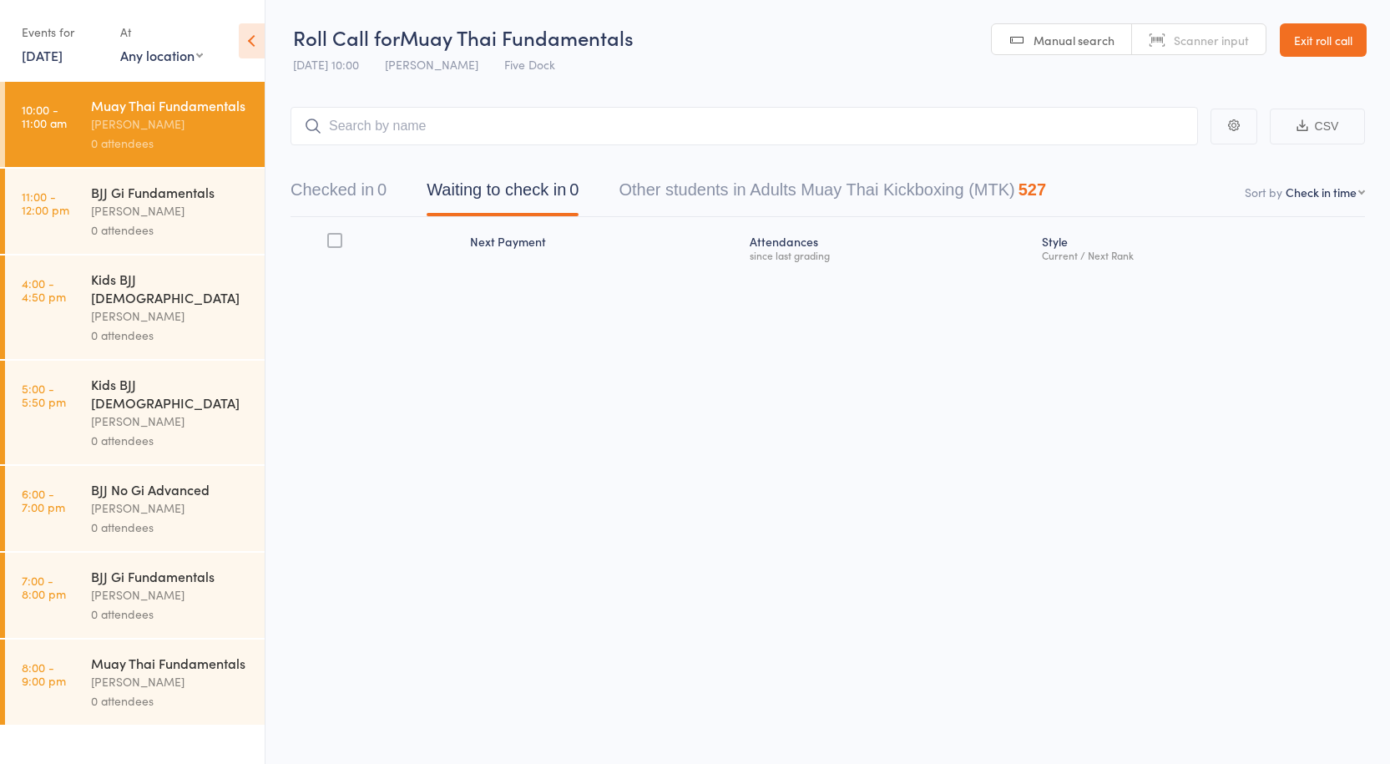
click at [198, 189] on div "BJJ Gi Fundamentals" at bounding box center [170, 192] width 159 height 18
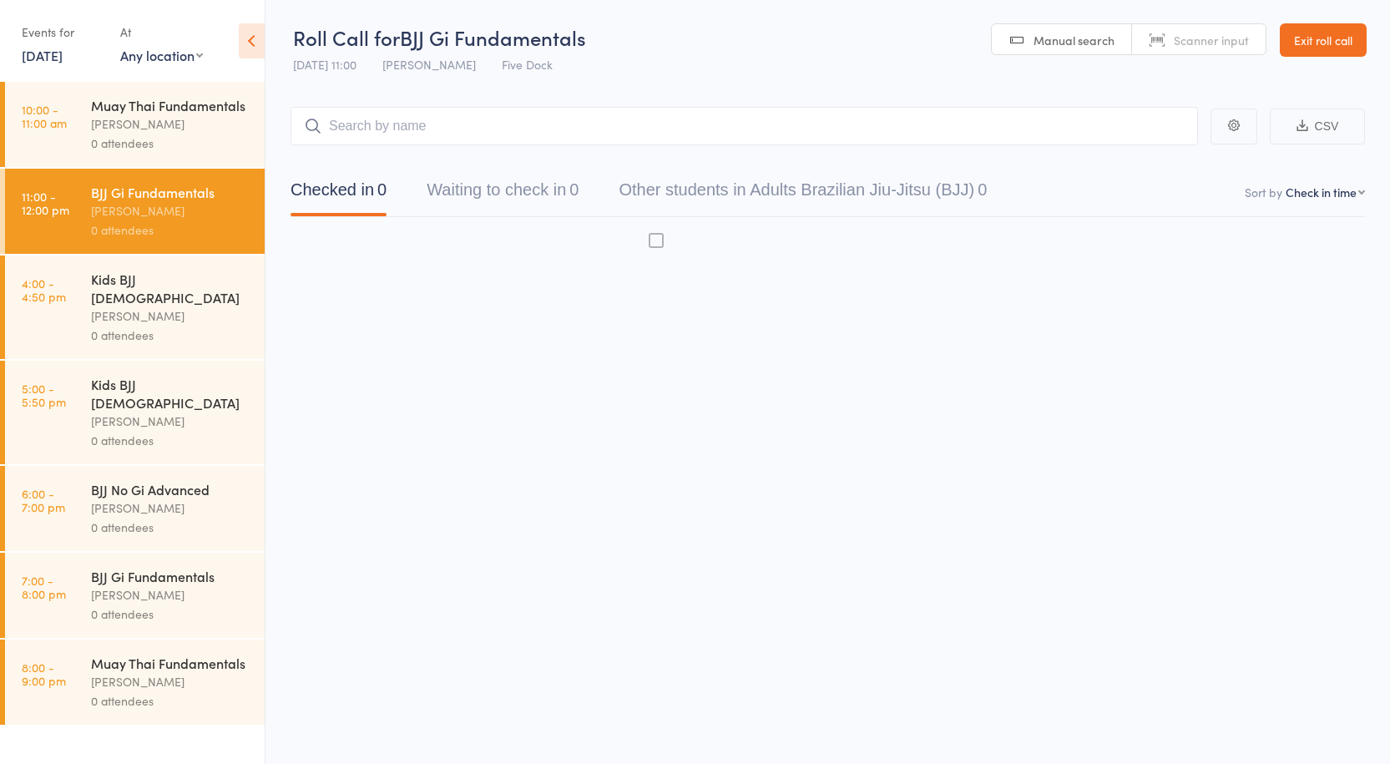
click at [365, 129] on input "search" at bounding box center [745, 126] width 908 height 38
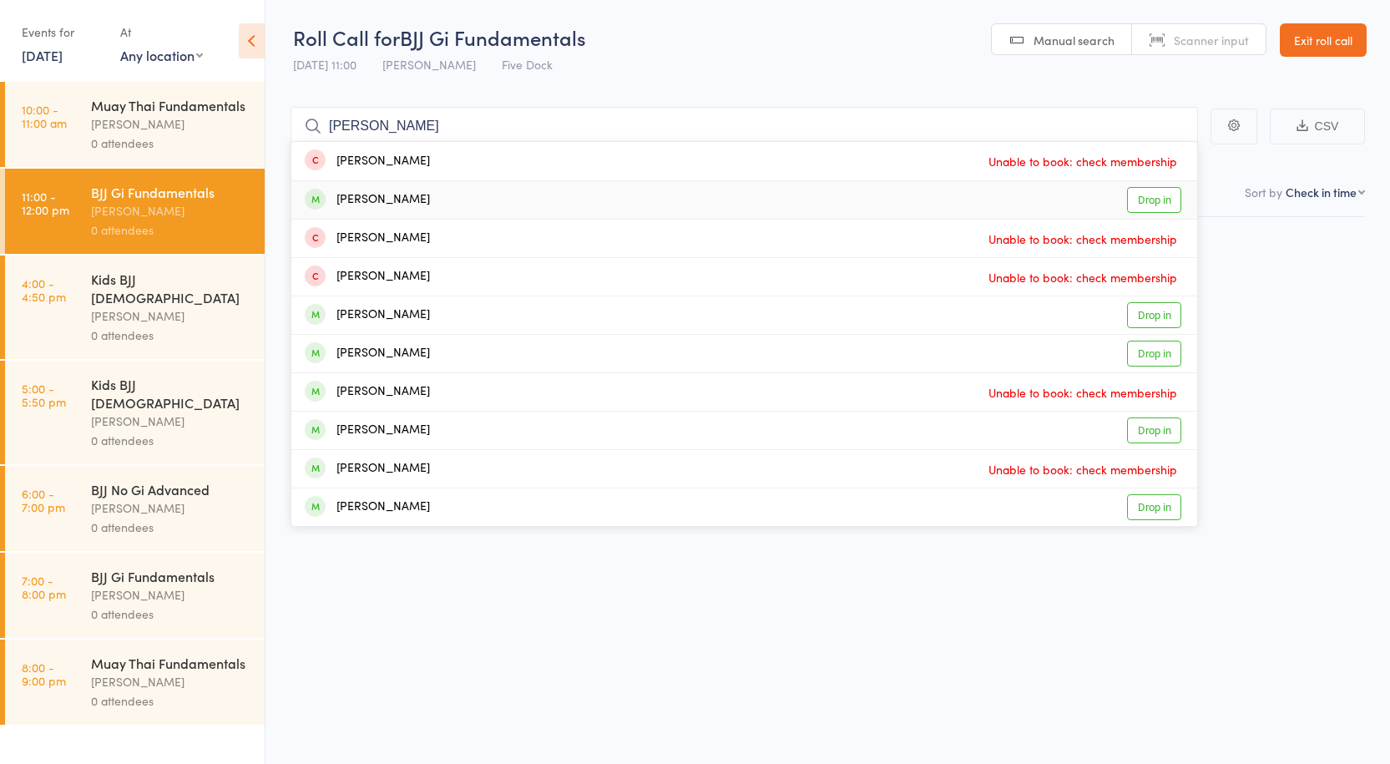
type input "anthony"
click at [489, 187] on div "Anthony Tow Drop in" at bounding box center [744, 200] width 906 height 38
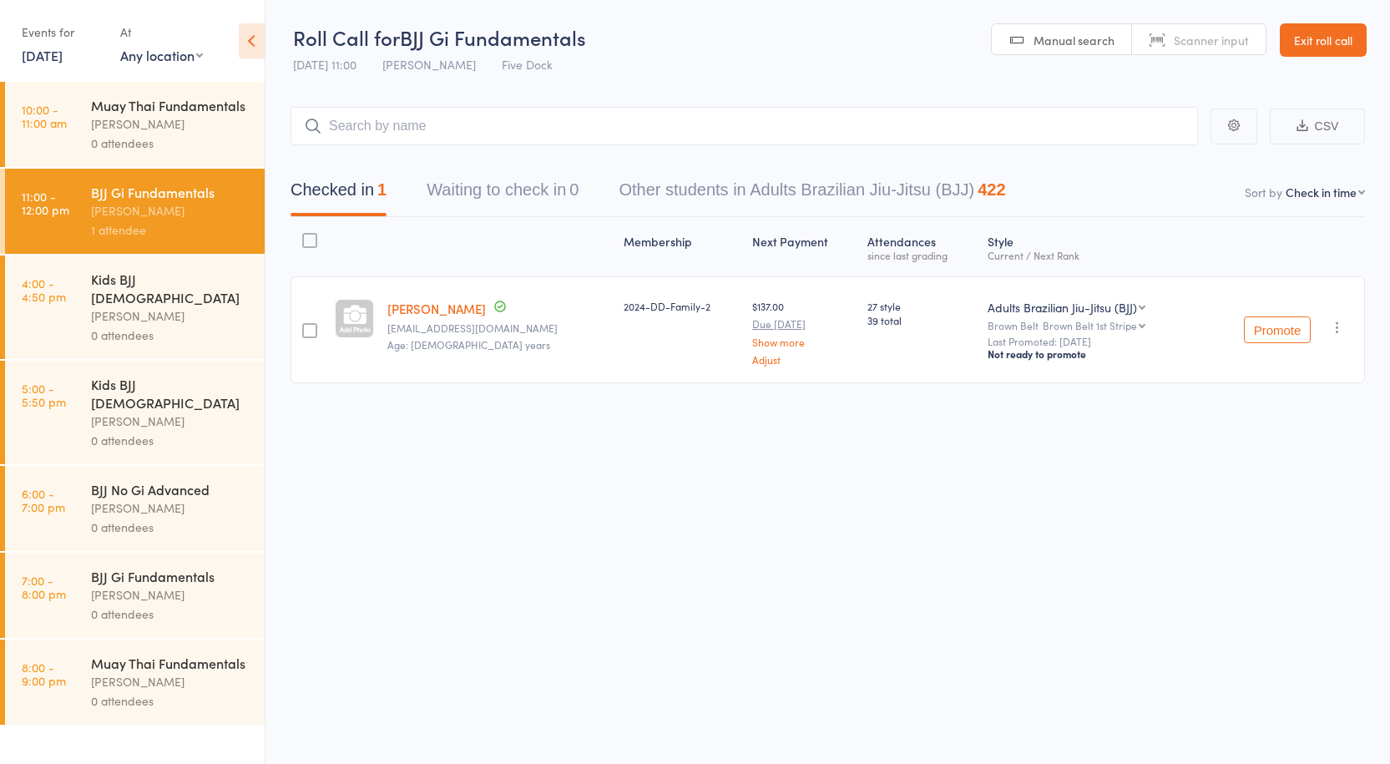
click at [187, 117] on div "Anthony Perosh" at bounding box center [170, 123] width 159 height 19
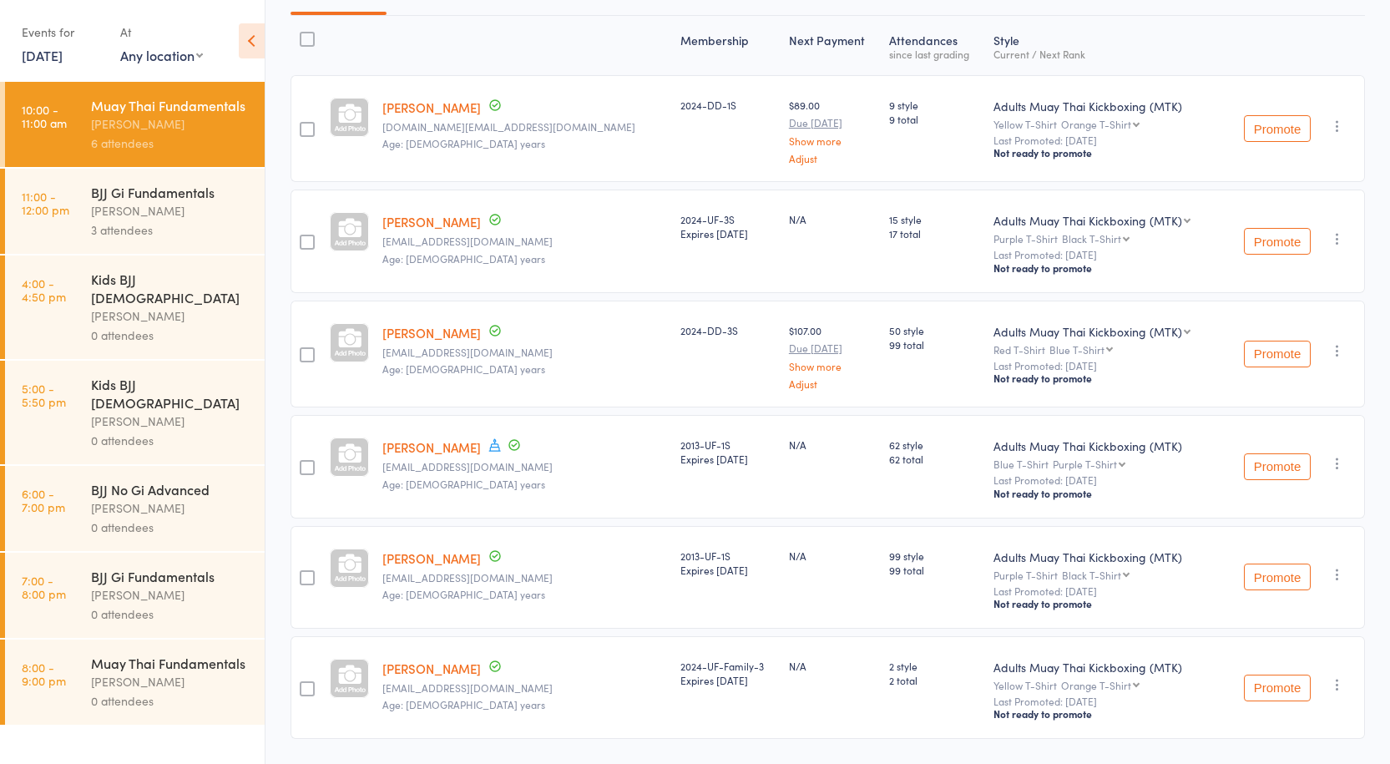
scroll to position [245, 0]
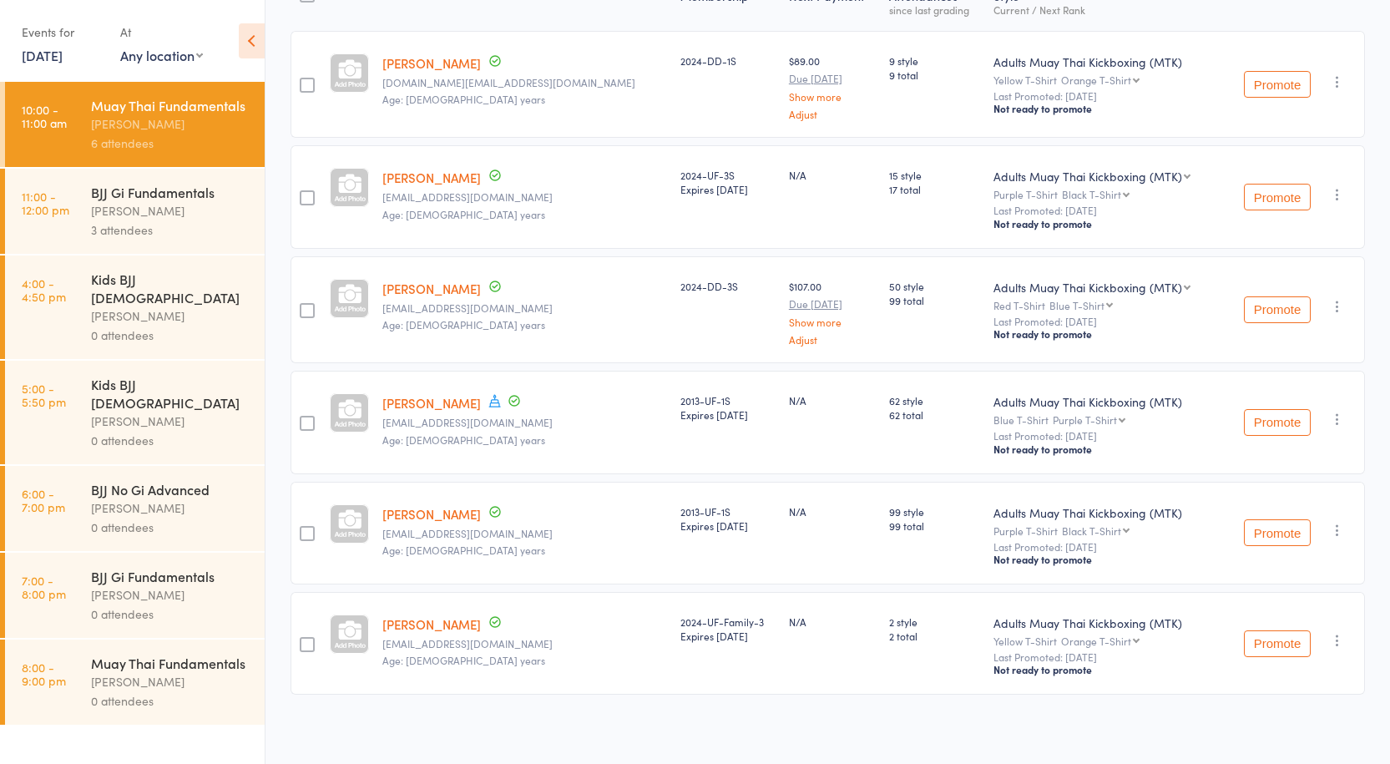
click at [987, 349] on div "Adults Muay Thai Kickboxing (MTK) Wrestling Mixed Martial Arts (MMA) Adults Bra…" at bounding box center [1104, 309] width 235 height 107
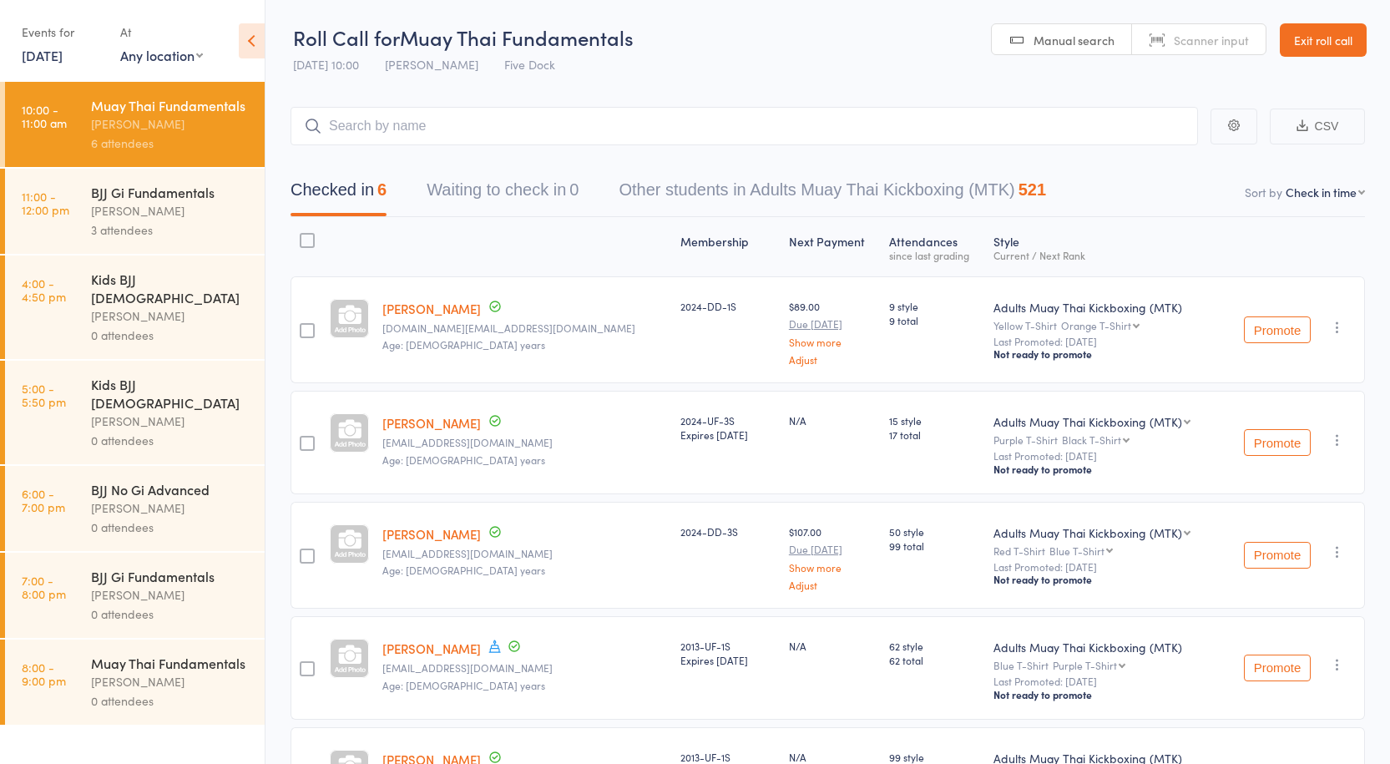
click at [1323, 192] on select "First name Last name Birthday today? Behind on payments? Check in time Next pay…" at bounding box center [1325, 192] width 79 height 17
click at [1148, 223] on div "Membership Next Payment Atten­dances since last grading Style Current / Next Ra…" at bounding box center [828, 582] width 1075 height 731
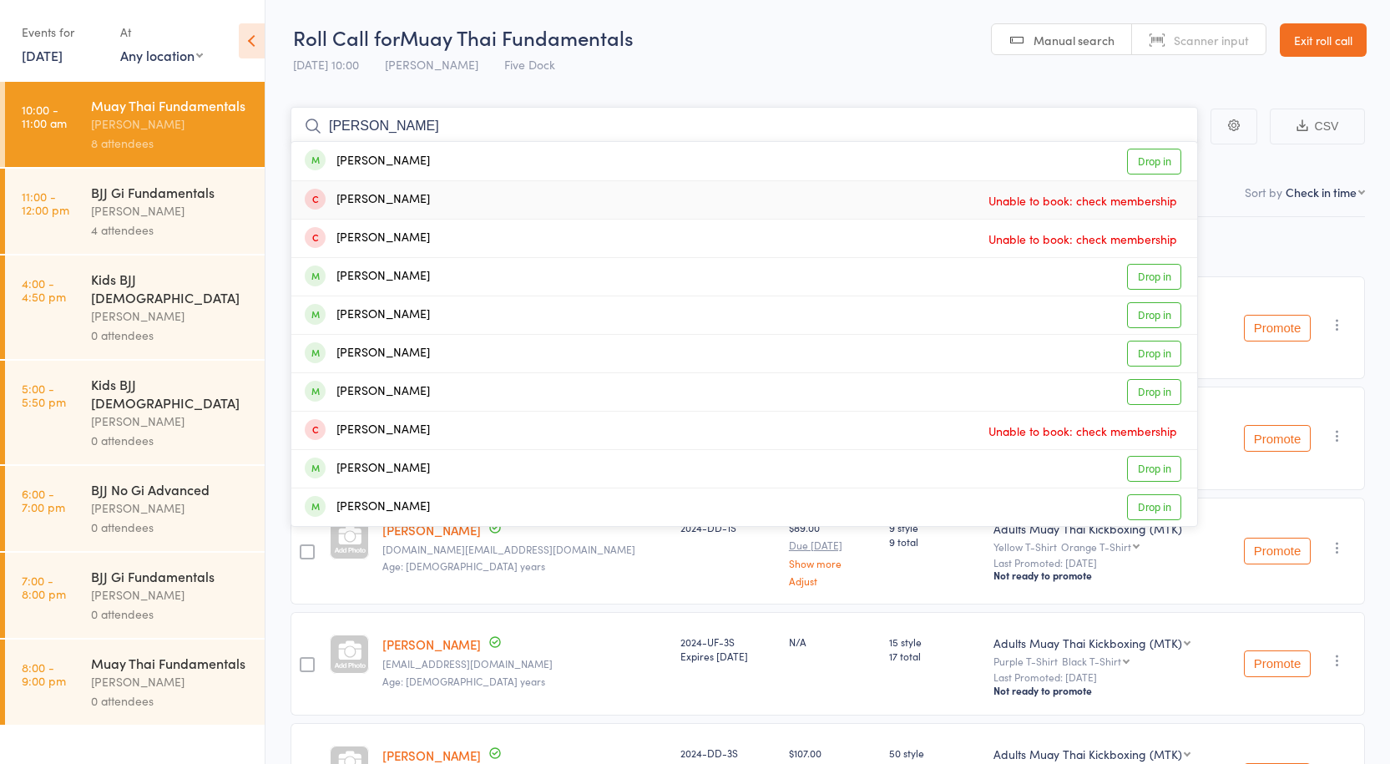
type input "john yoo"
click at [549, 191] on div "Jay Yoo Unable to book: check membership" at bounding box center [744, 200] width 906 height 38
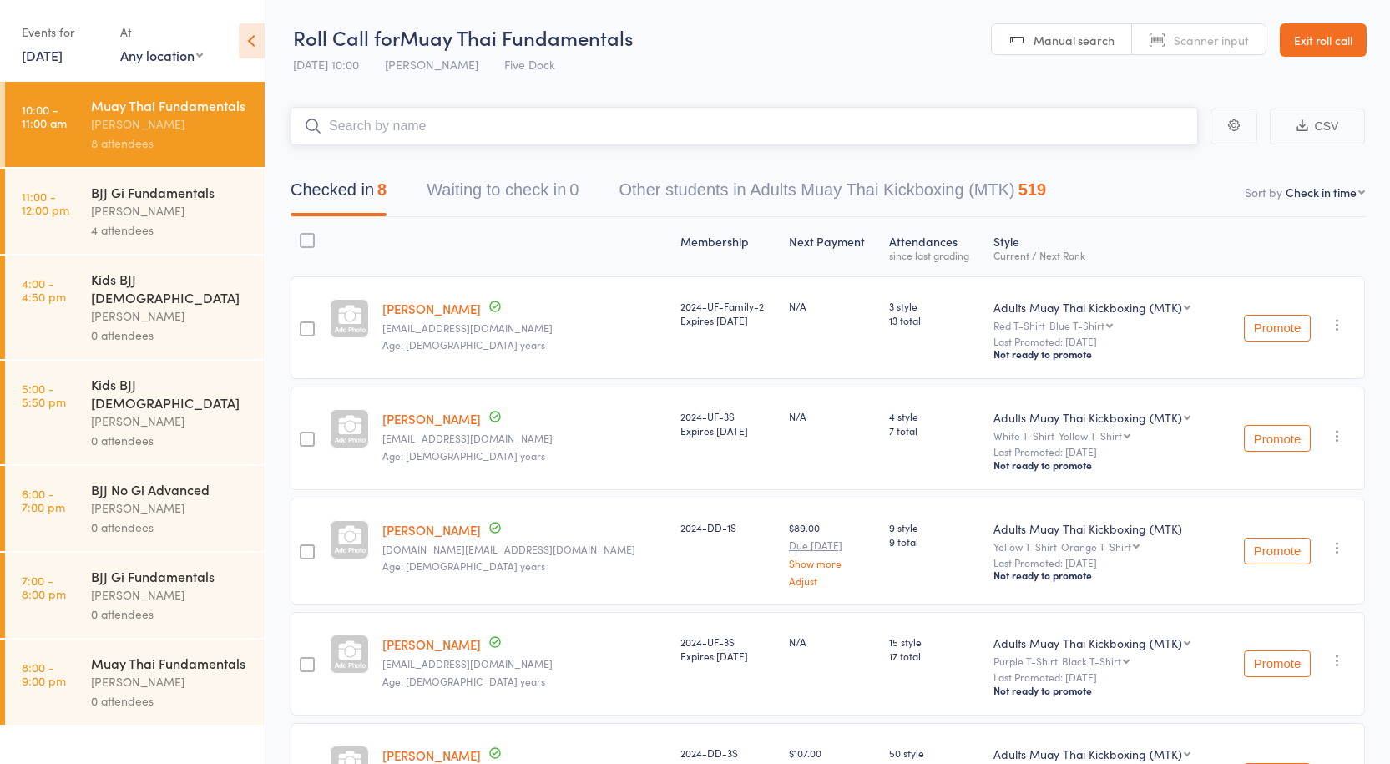
click at [549, 191] on button "Waiting to check in 0" at bounding box center [503, 194] width 152 height 44
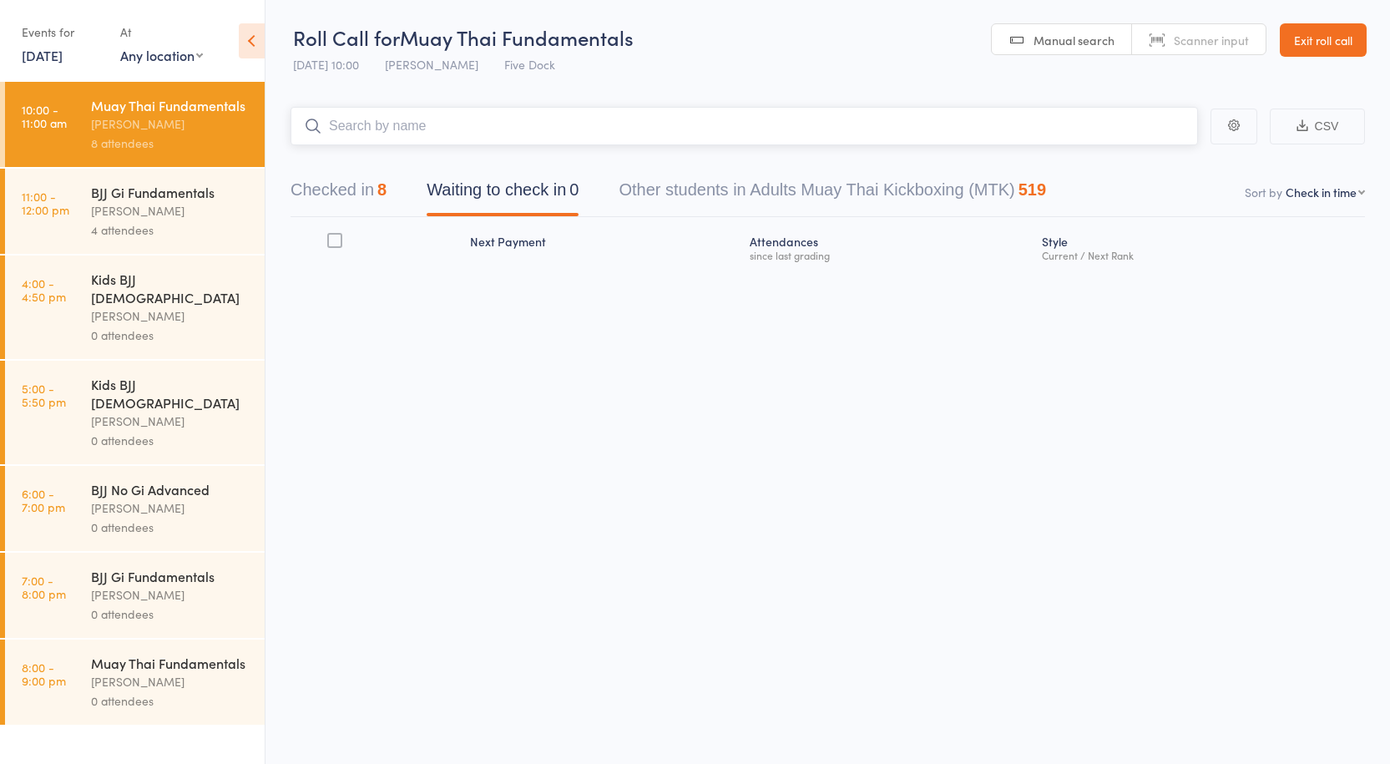
click at [442, 119] on input "search" at bounding box center [745, 126] width 908 height 38
click at [387, 180] on div "8" at bounding box center [381, 189] width 9 height 18
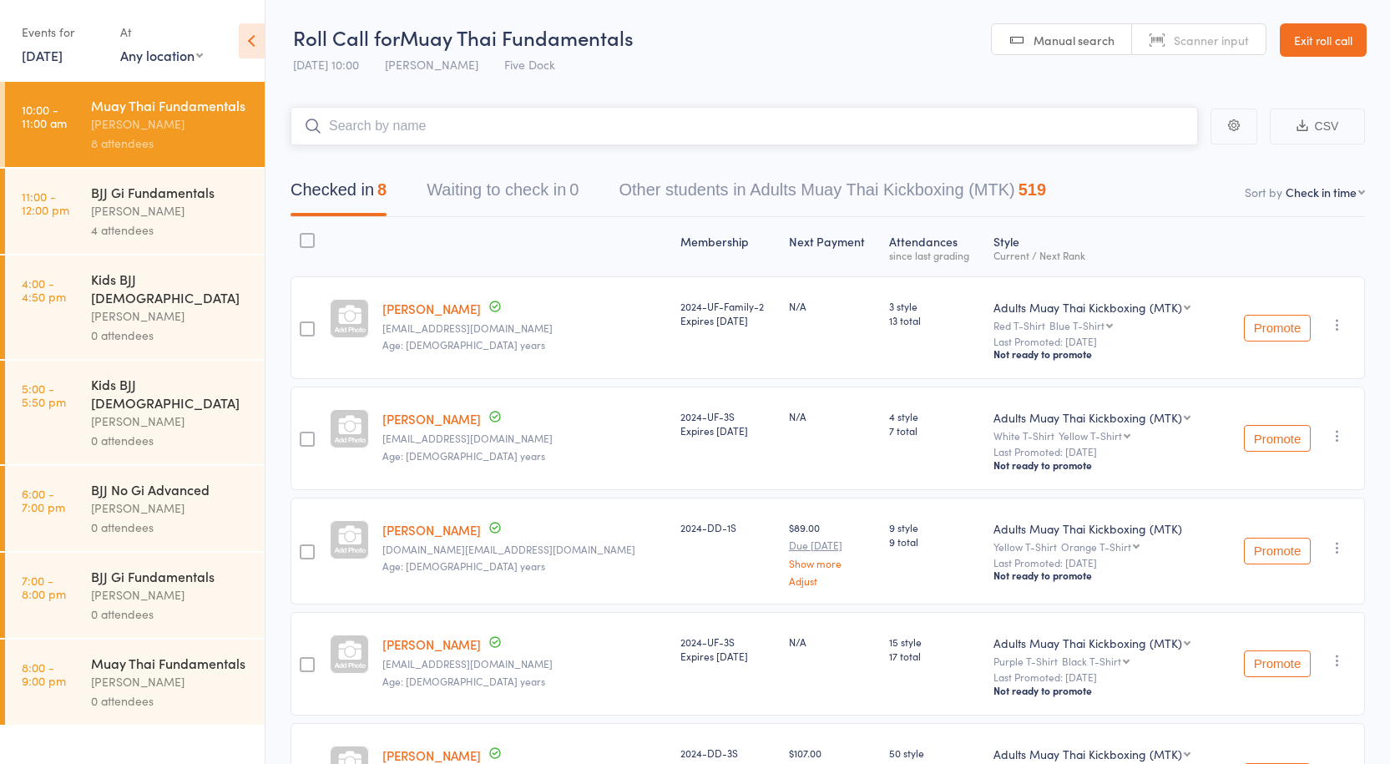
click at [434, 114] on input "search" at bounding box center [745, 126] width 908 height 38
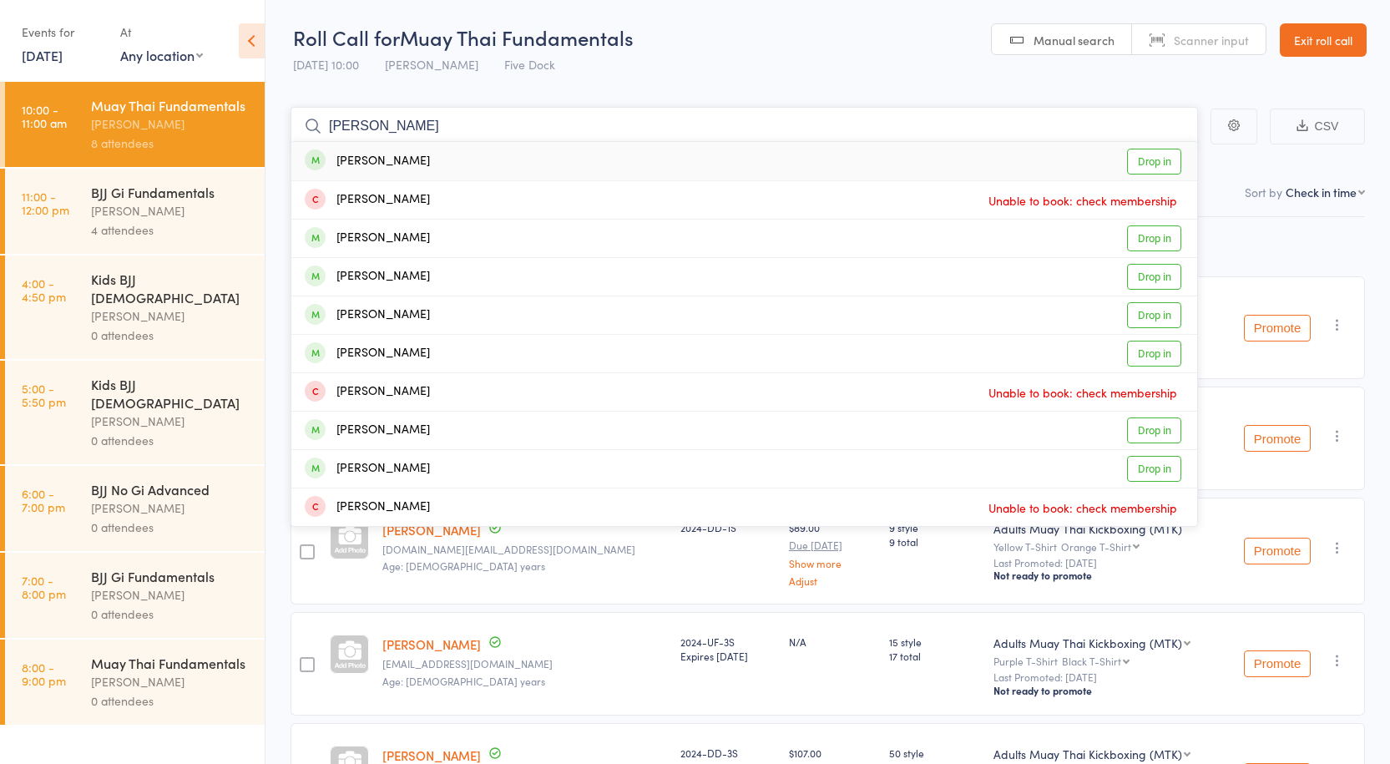
type input "john y"
click at [454, 170] on div "John Yoo Drop in" at bounding box center [744, 161] width 906 height 38
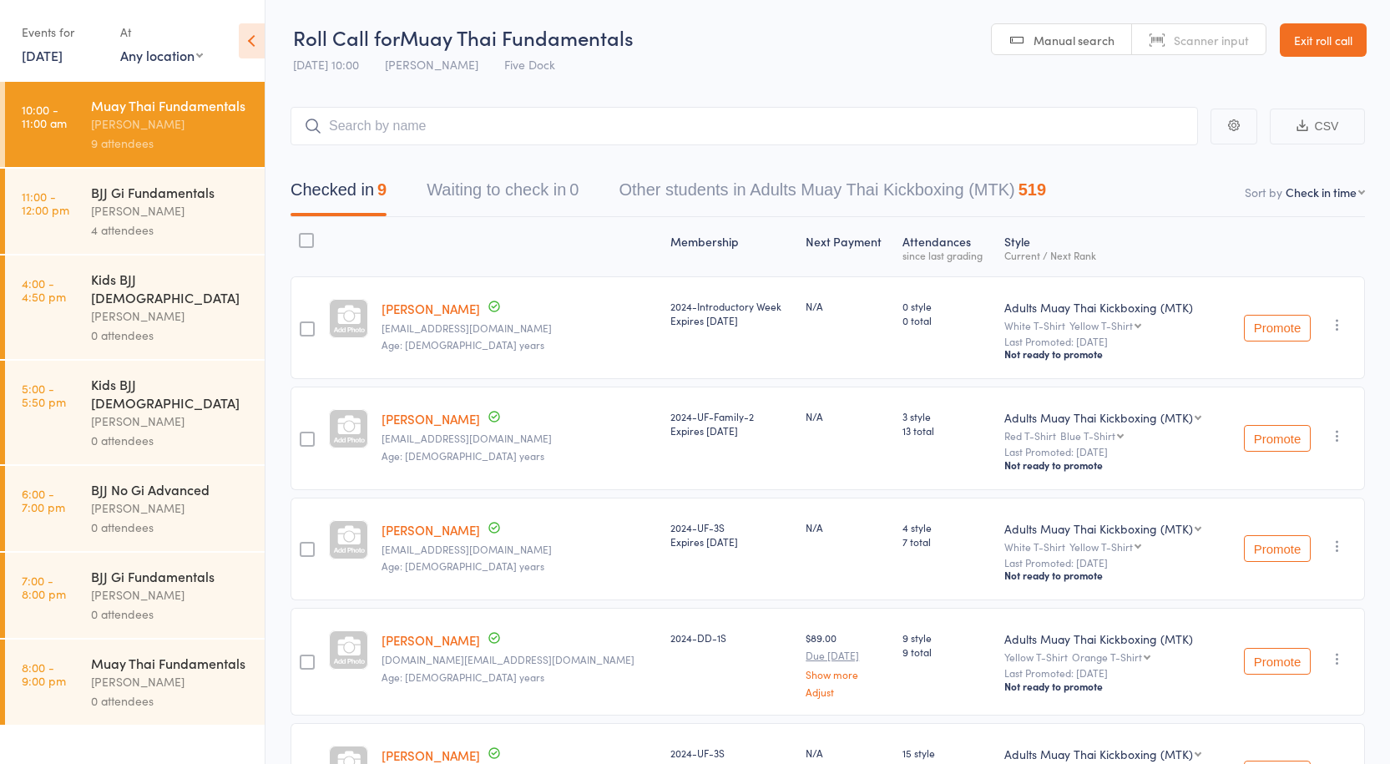
click at [169, 184] on div "BJJ Gi Fundamentals" at bounding box center [170, 192] width 159 height 18
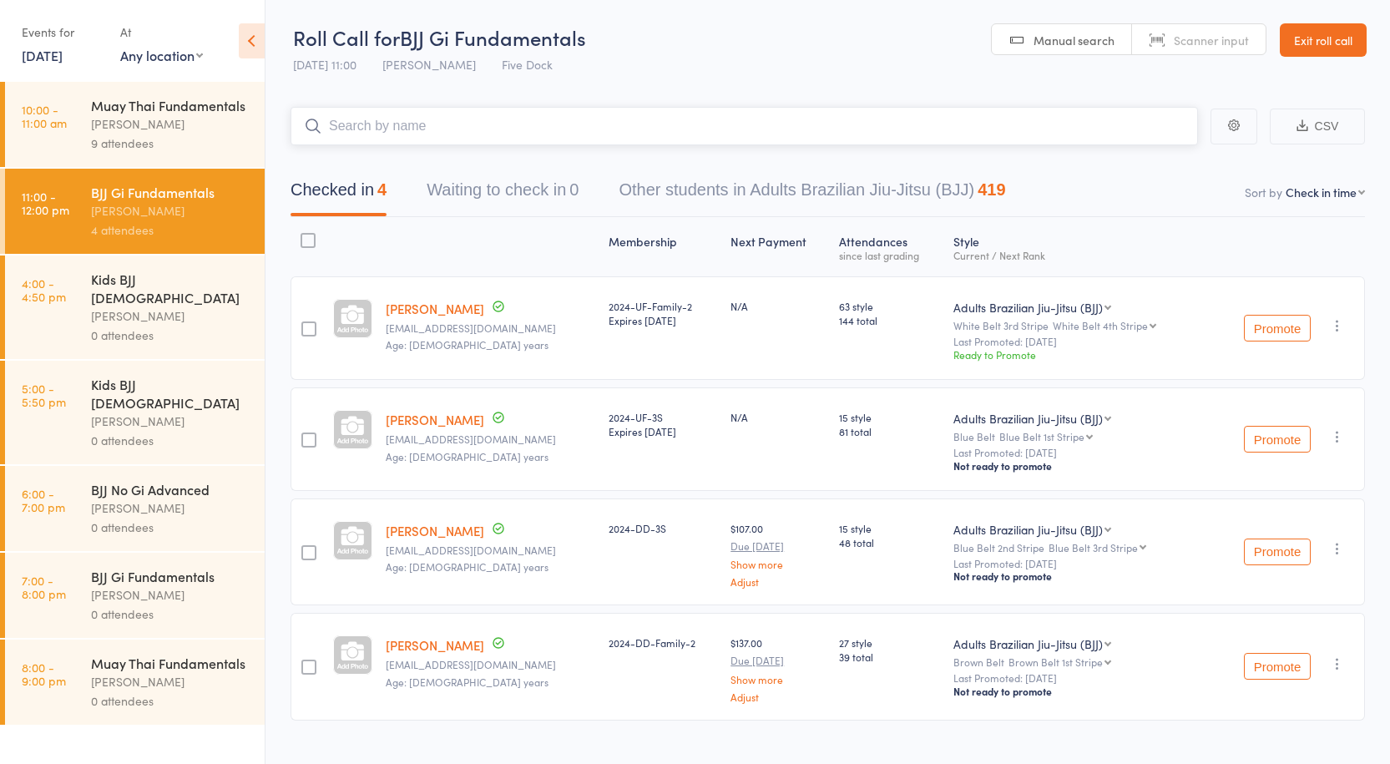
click at [456, 134] on input "search" at bounding box center [745, 126] width 908 height 38
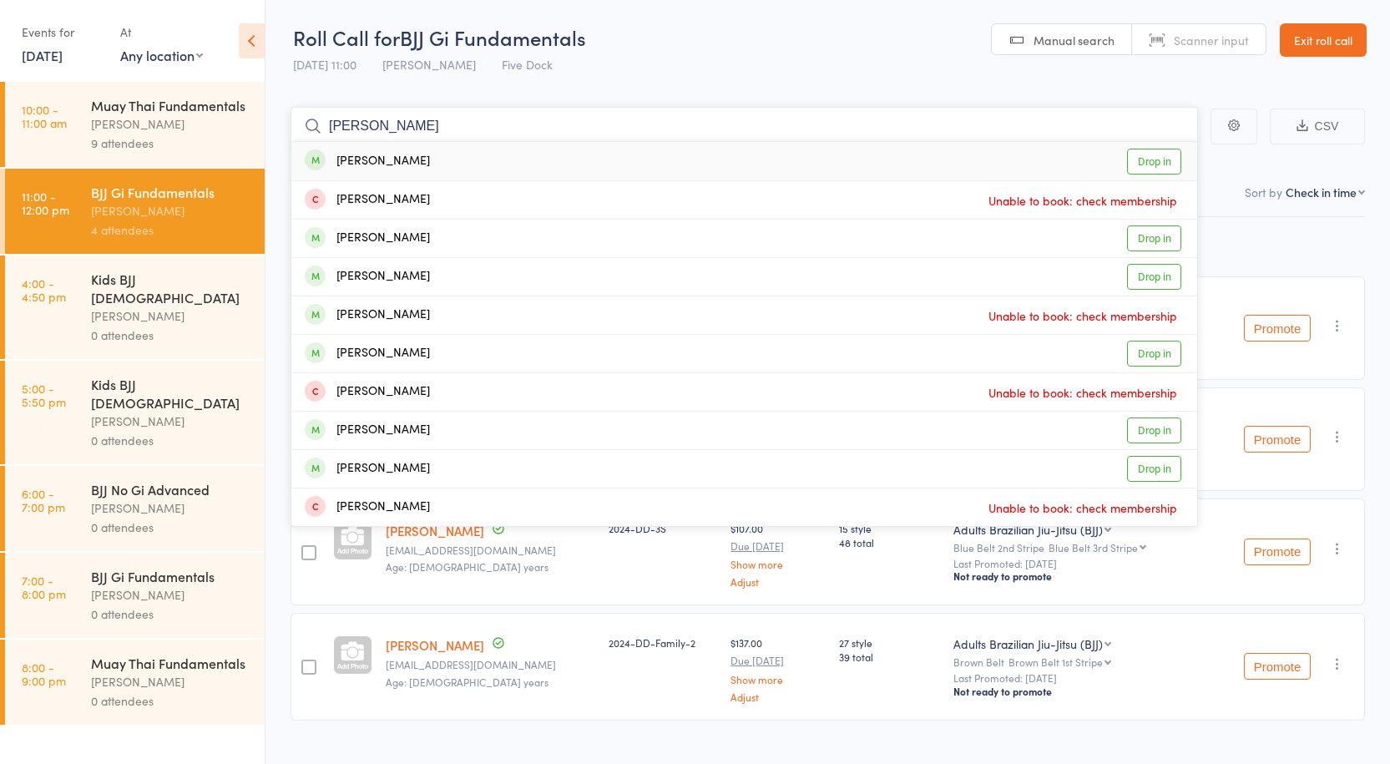
type input "john y"
click at [414, 160] on div "John Yoo Drop in" at bounding box center [744, 161] width 906 height 38
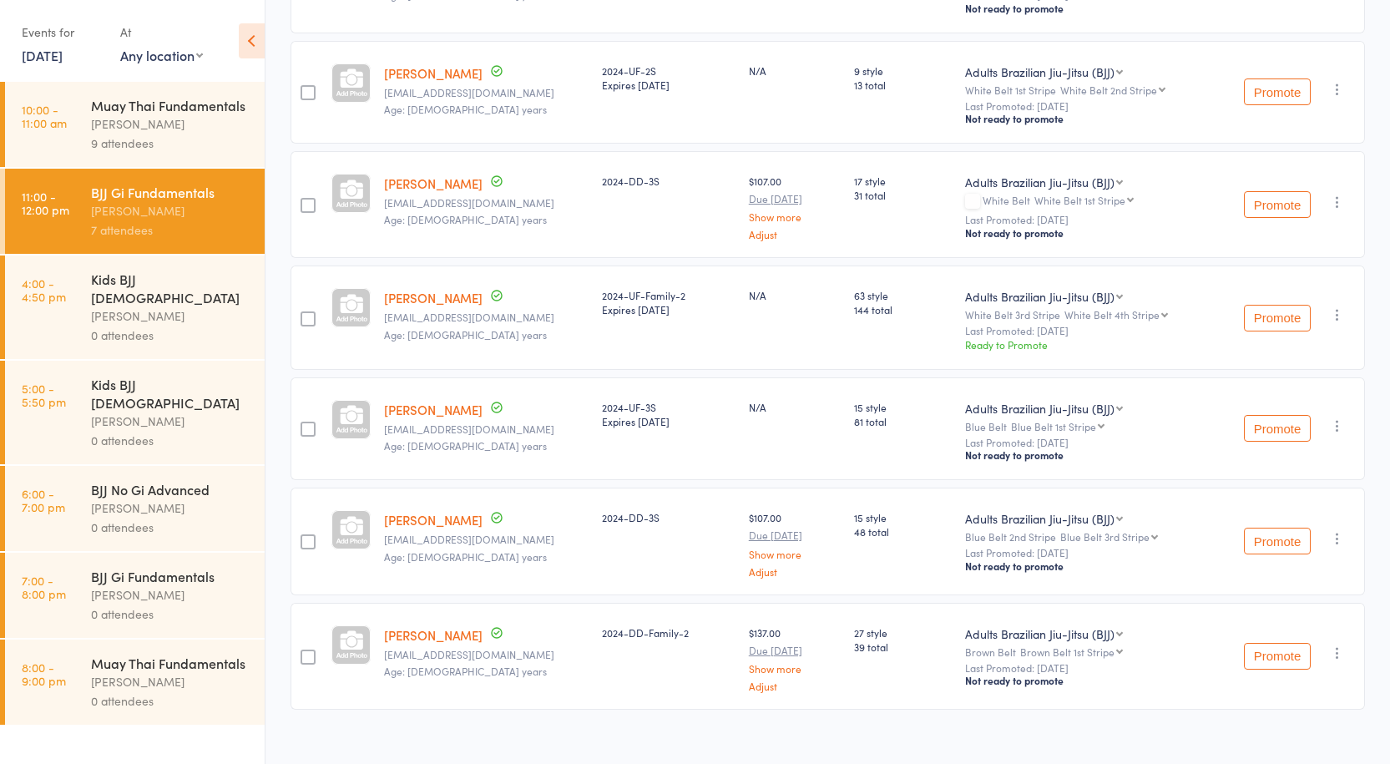
scroll to position [362, 0]
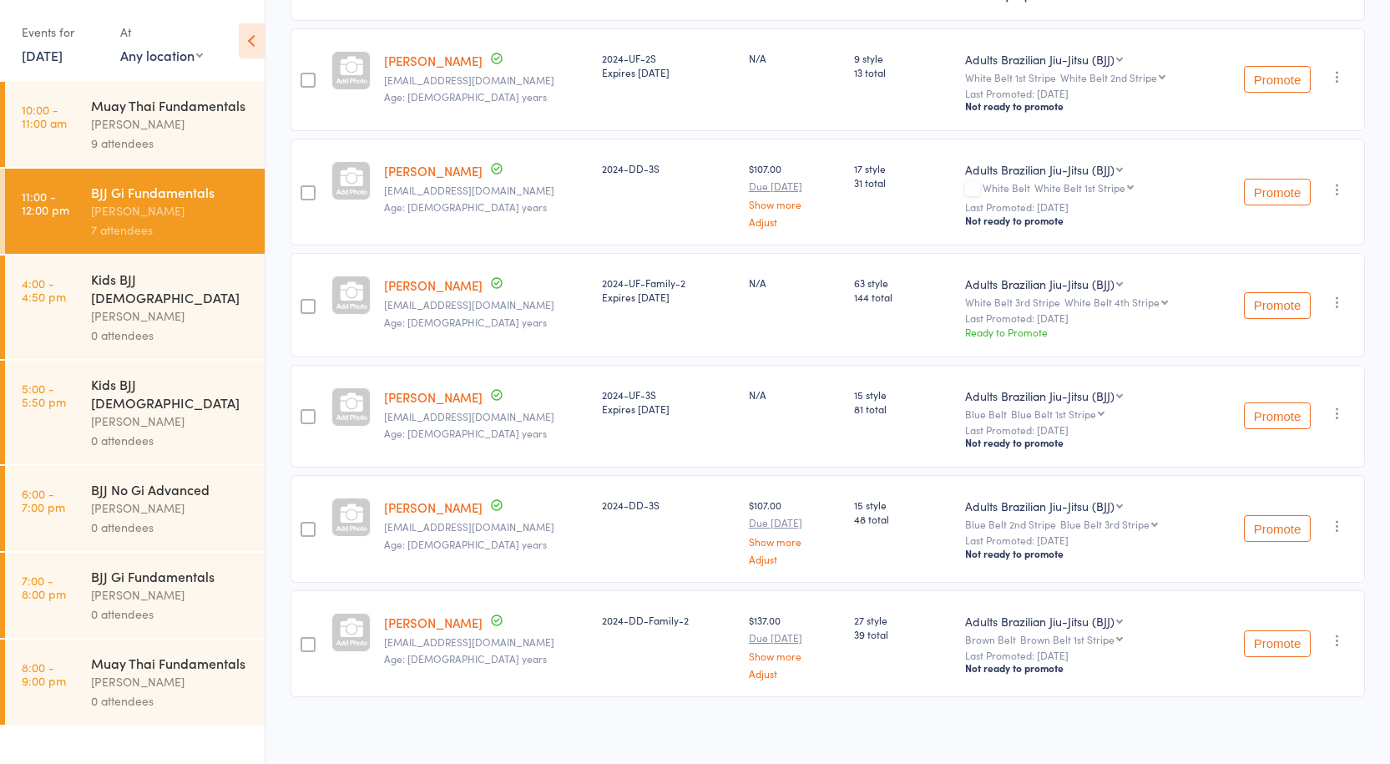
click at [965, 185] on div at bounding box center [972, 188] width 15 height 15
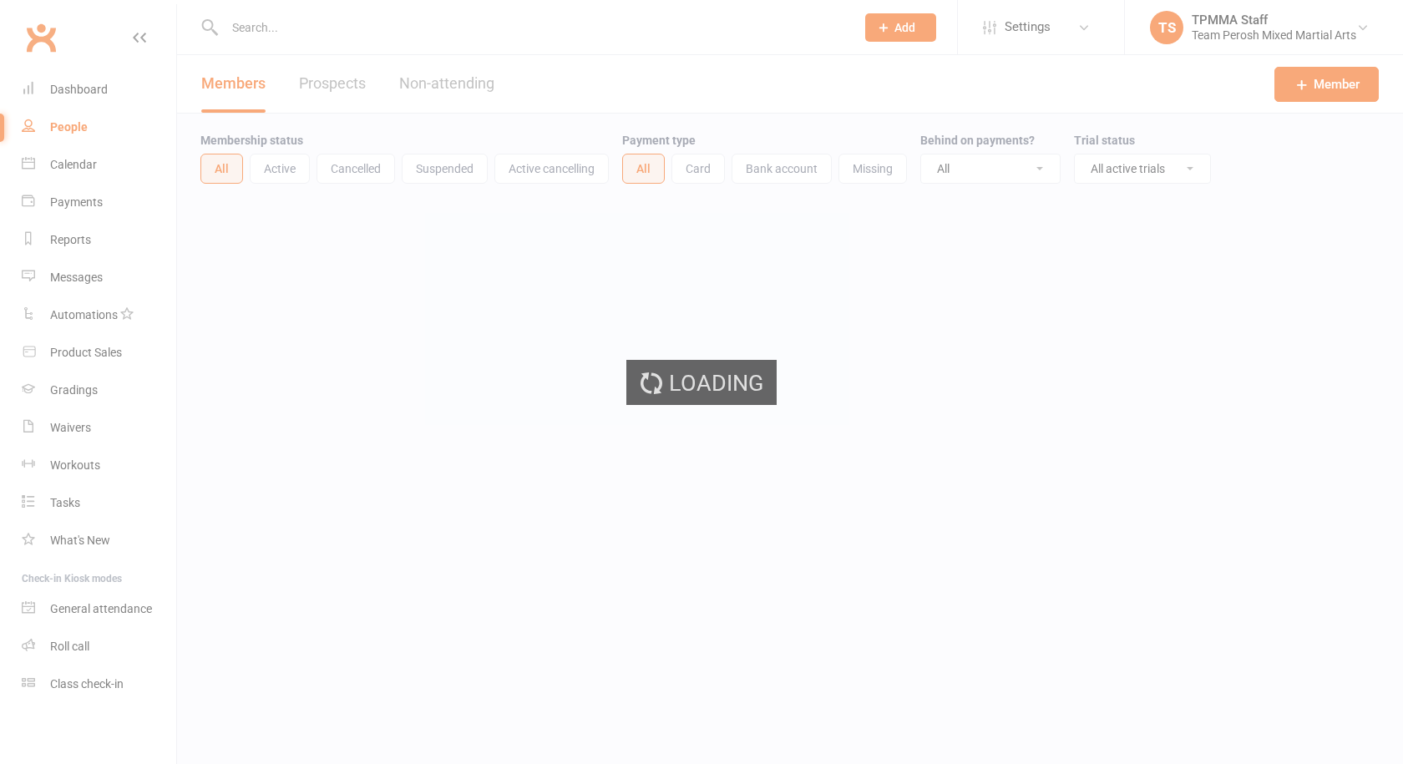
select select "active_trial"
select select "100"
